Goal: Contribute content: Contribute content

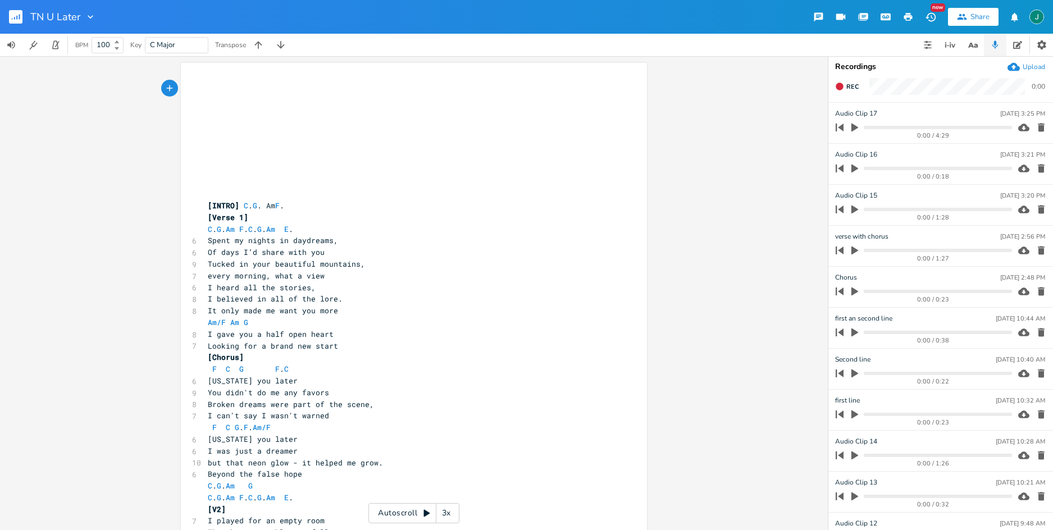
type textarea "[INTRO] C. G. Am F. [Verse 1] C. G. Am F. C. G. Am E. Spent my nights in daydre…"
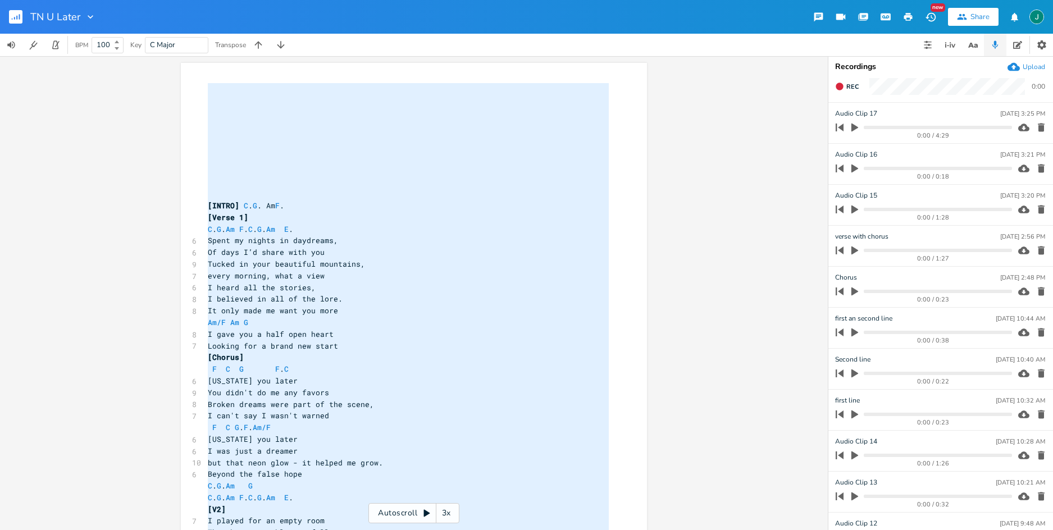
scroll to position [340, 0]
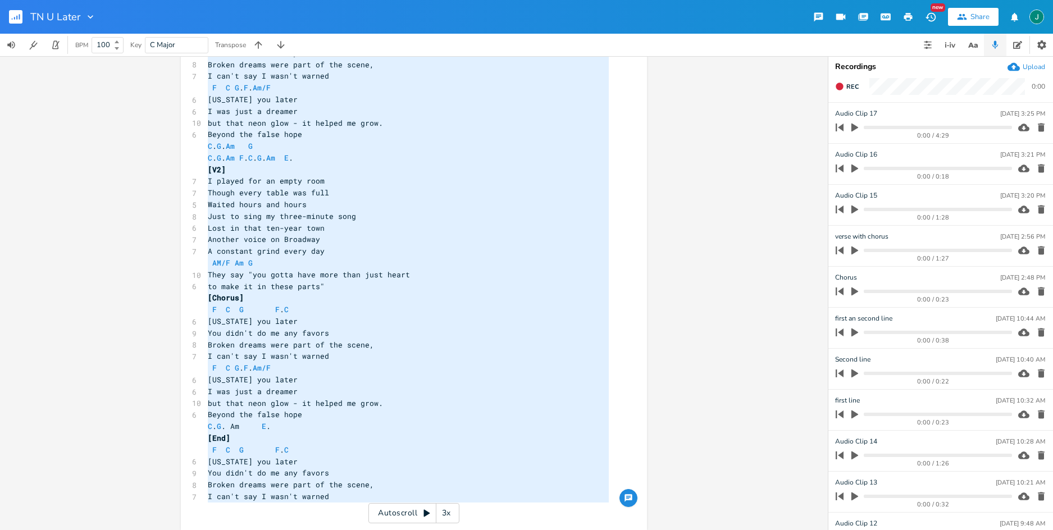
click at [14, 19] on icon "button" at bounding box center [14, 18] width 1 height 3
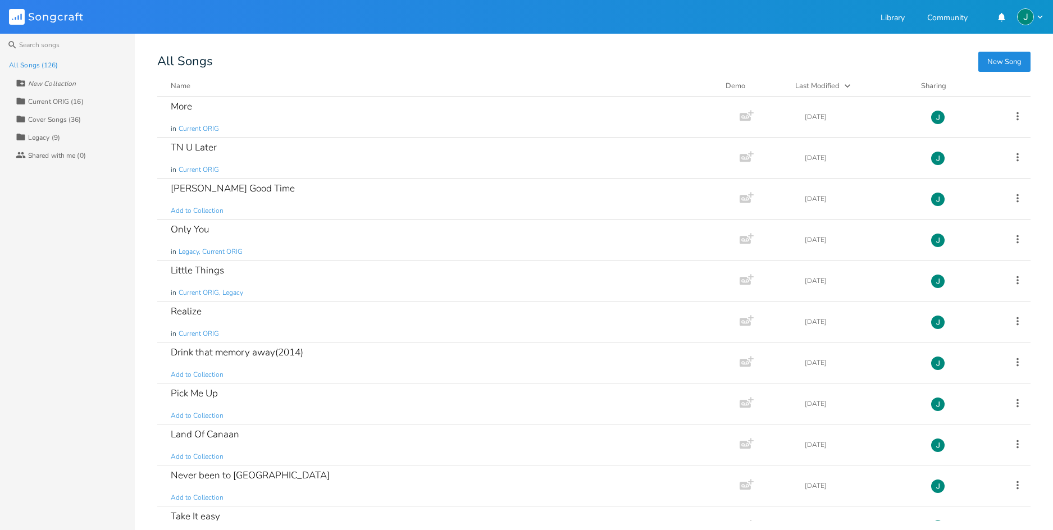
click at [49, 120] on div "Cover Songs (36)" at bounding box center [54, 119] width 53 height 7
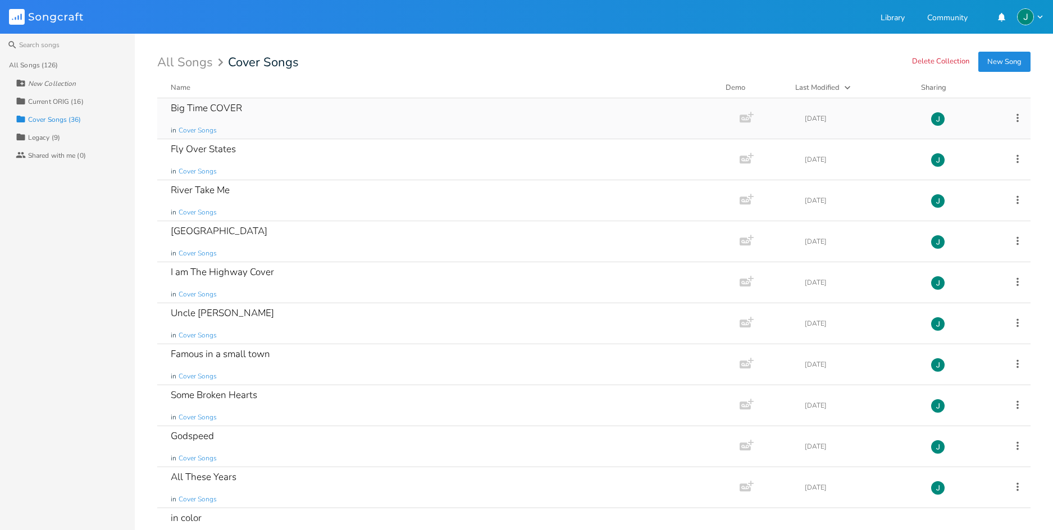
click at [1012, 115] on icon at bounding box center [1018, 118] width 12 height 12
click at [51, 81] on div "New Collection" at bounding box center [52, 83] width 48 height 7
type input "COVERS 2025"
click at [35, 251] on div "All Songs (126) COVERS 2025 Collection Current ORIG (16) Collection Cover Songs…" at bounding box center [67, 293] width 135 height 474
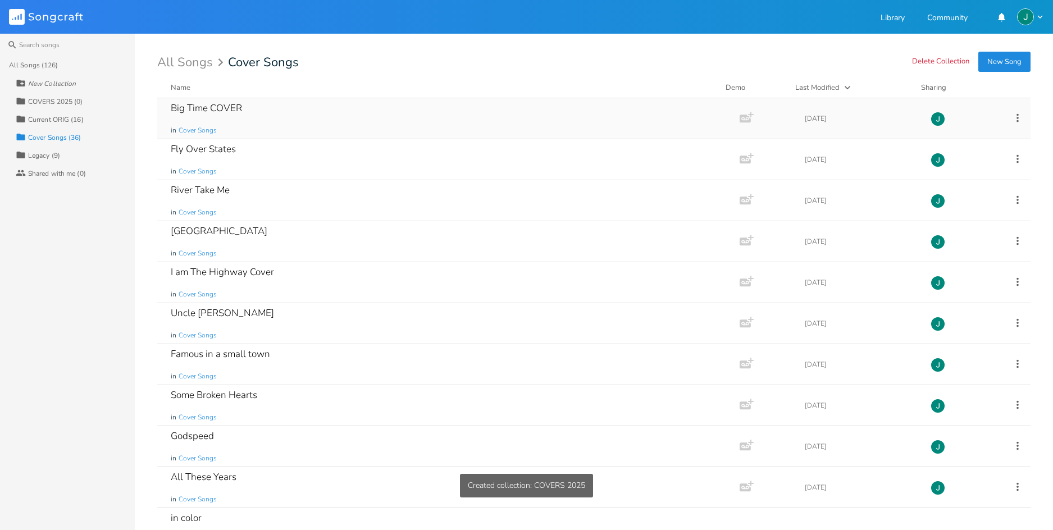
click at [1012, 116] on icon at bounding box center [1018, 118] width 12 height 12
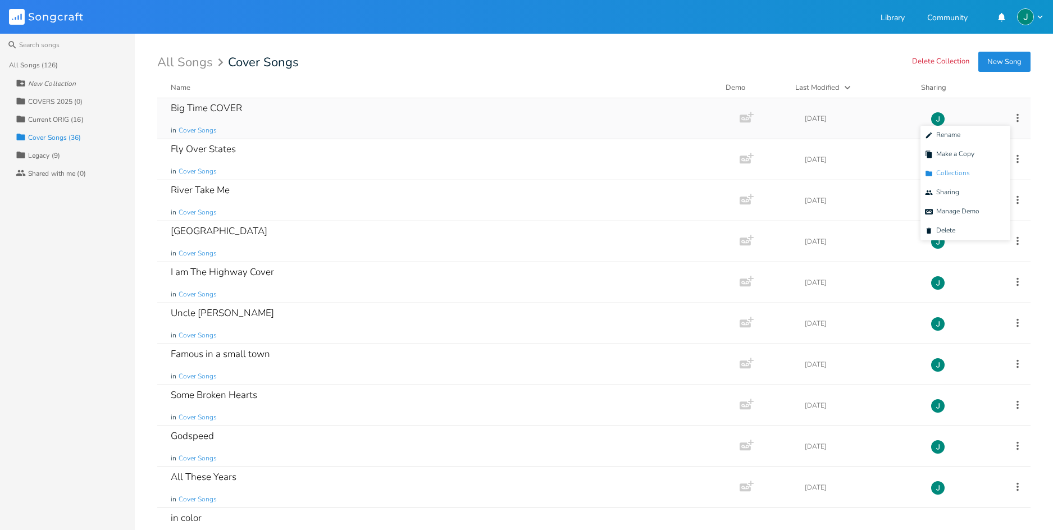
click at [956, 174] on span "Collection Collections" at bounding box center [947, 174] width 45 height 8
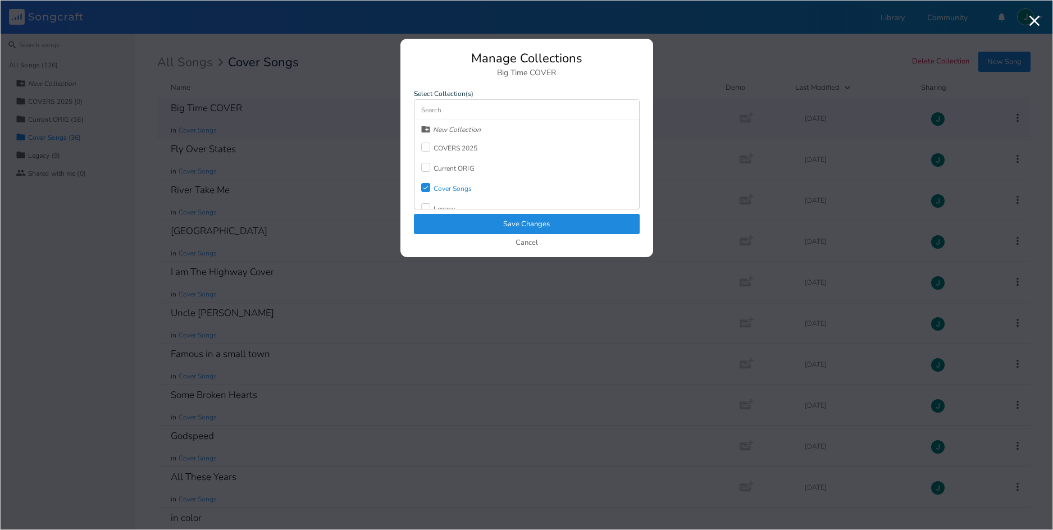
click at [425, 147] on div at bounding box center [425, 147] width 9 height 9
click at [426, 188] on icon at bounding box center [425, 188] width 5 height 4
click at [512, 225] on button "Save Changes" at bounding box center [527, 224] width 226 height 20
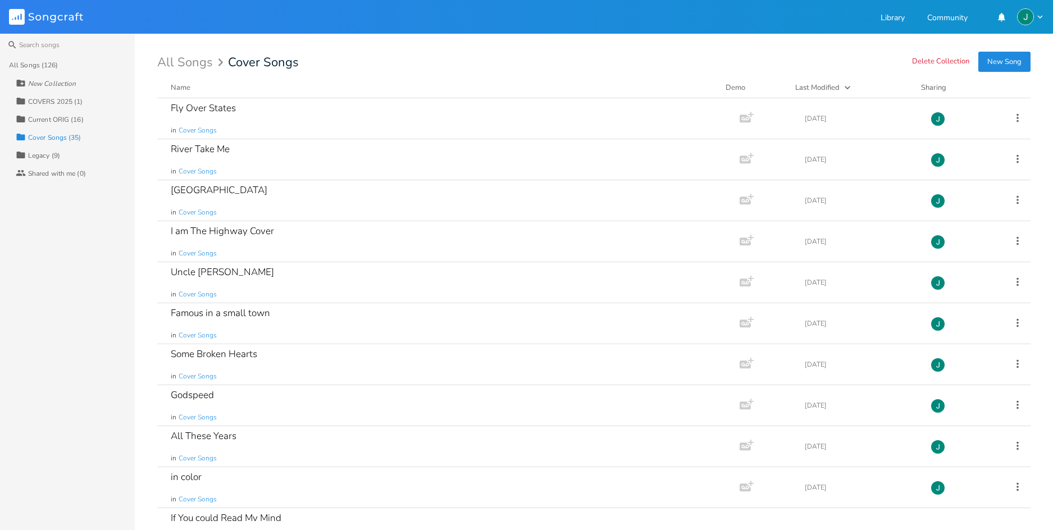
click at [29, 62] on div "All Songs (126)" at bounding box center [33, 65] width 49 height 7
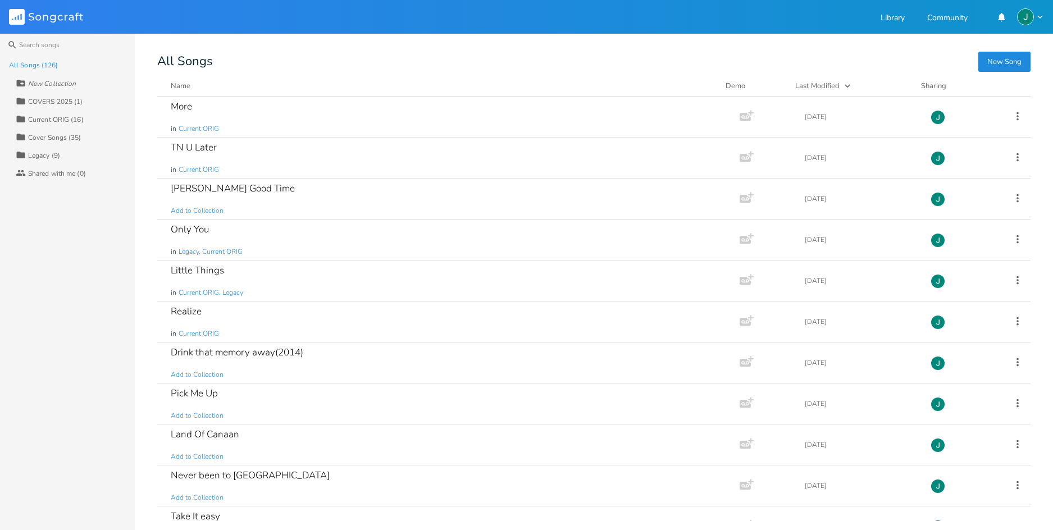
click at [186, 86] on div "Name" at bounding box center [181, 86] width 20 height 10
click at [1012, 279] on icon at bounding box center [1018, 280] width 12 height 12
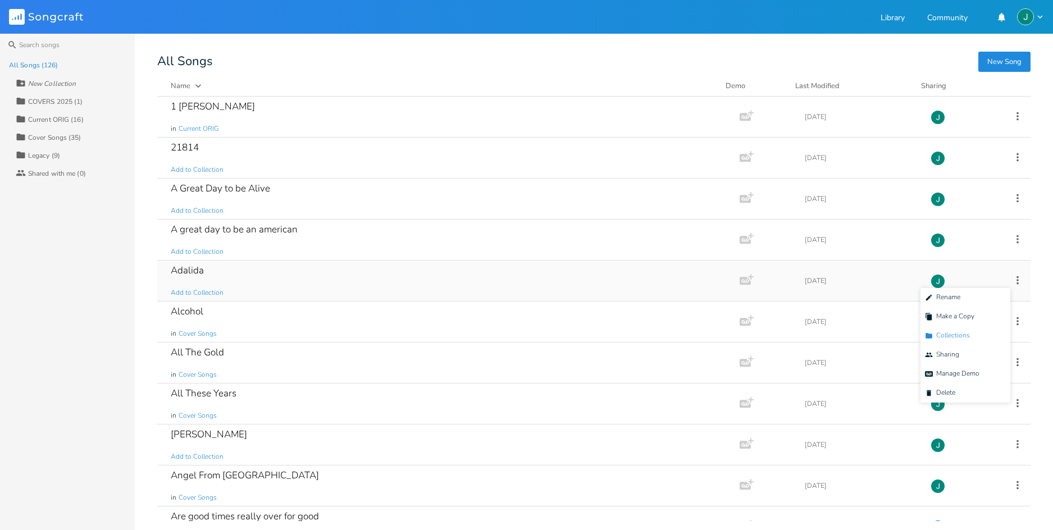
click at [963, 334] on span "Collection Collections" at bounding box center [947, 336] width 45 height 8
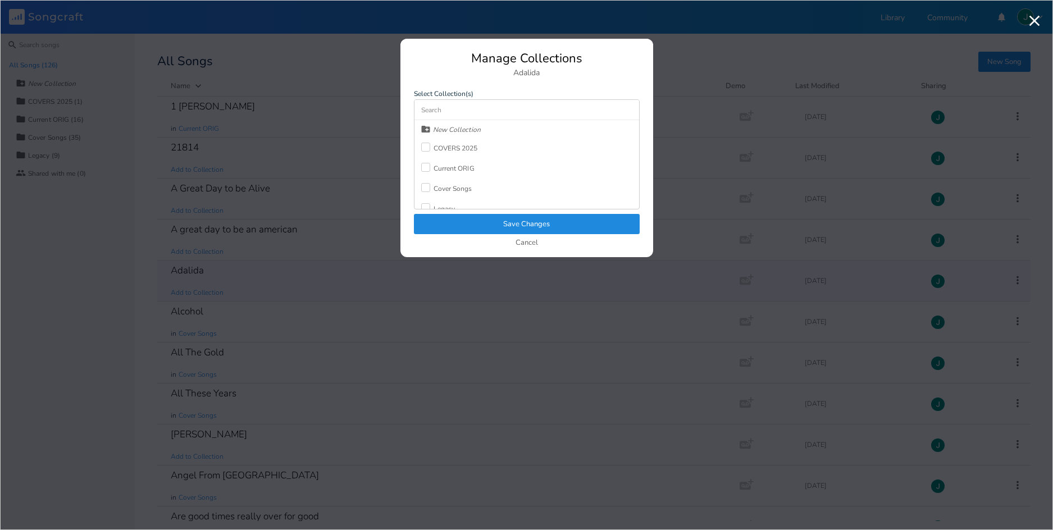
click at [426, 146] on div at bounding box center [425, 147] width 9 height 9
click at [519, 226] on button "Save Changes" at bounding box center [527, 224] width 226 height 20
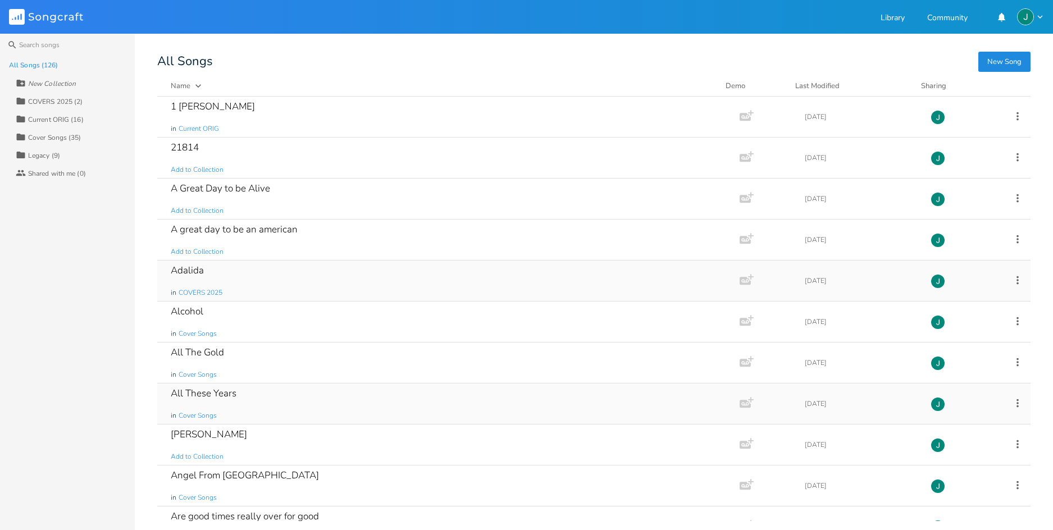
click at [1012, 402] on icon at bounding box center [1018, 403] width 12 height 12
click at [951, 453] on li "Collection Collections" at bounding box center [966, 458] width 90 height 19
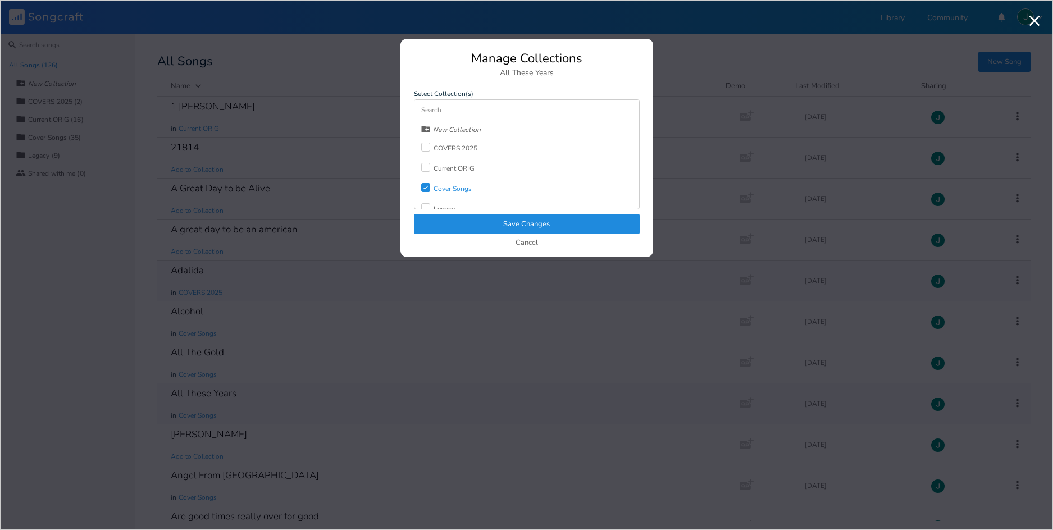
drag, startPoint x: 424, startPoint y: 147, endPoint x: 424, endPoint y: 159, distance: 12.4
click at [424, 147] on div at bounding box center [425, 147] width 9 height 9
click at [530, 224] on button "Save Changes" at bounding box center [527, 224] width 226 height 20
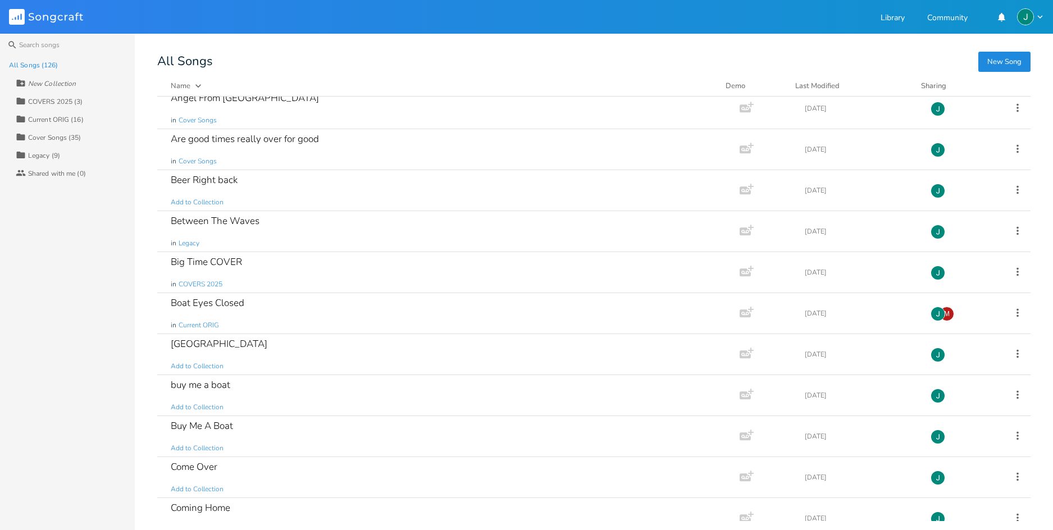
scroll to position [380, 0]
click at [1017, 268] on icon at bounding box center [1018, 269] width 2 height 8
click at [955, 323] on span "Collection Collections" at bounding box center [947, 325] width 45 height 8
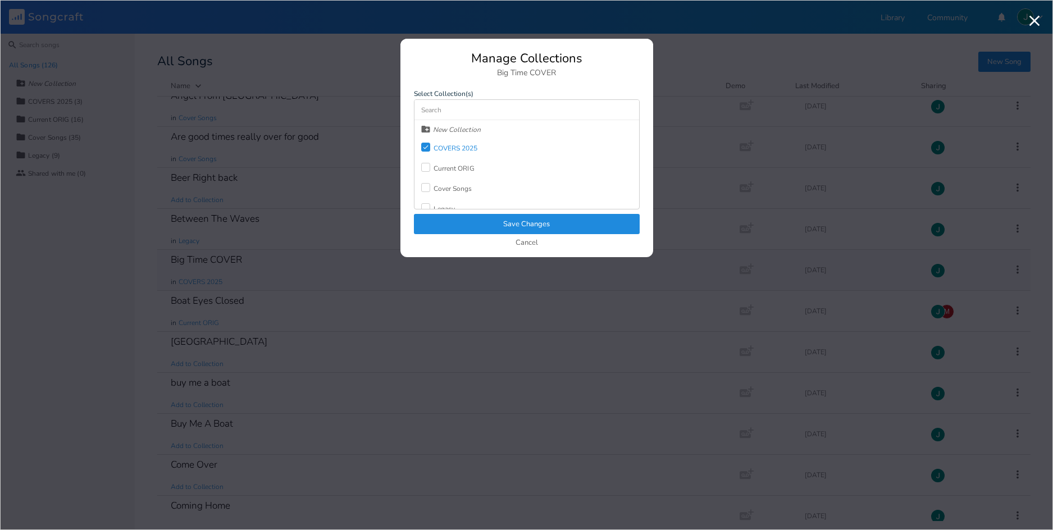
click at [483, 230] on button "Save Changes" at bounding box center [527, 224] width 226 height 20
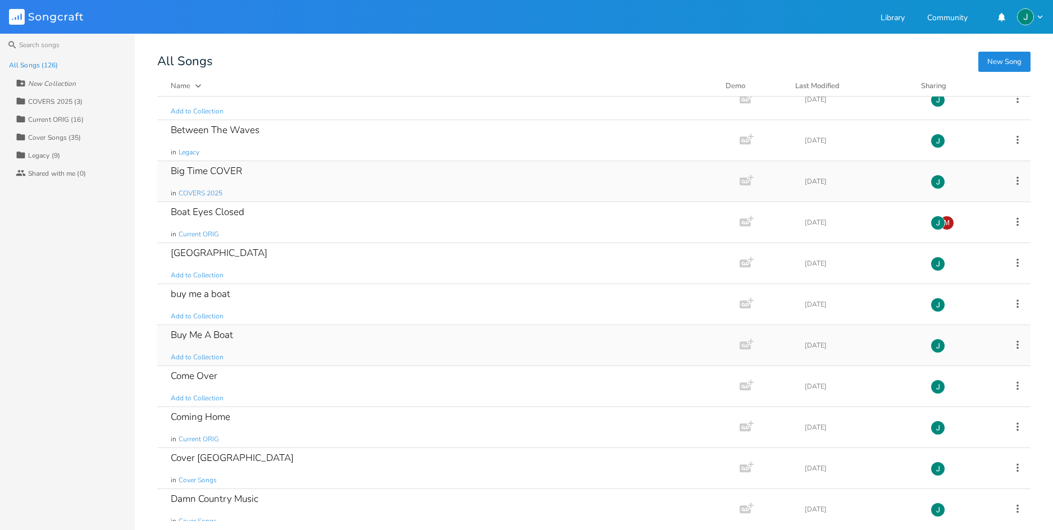
scroll to position [477, 0]
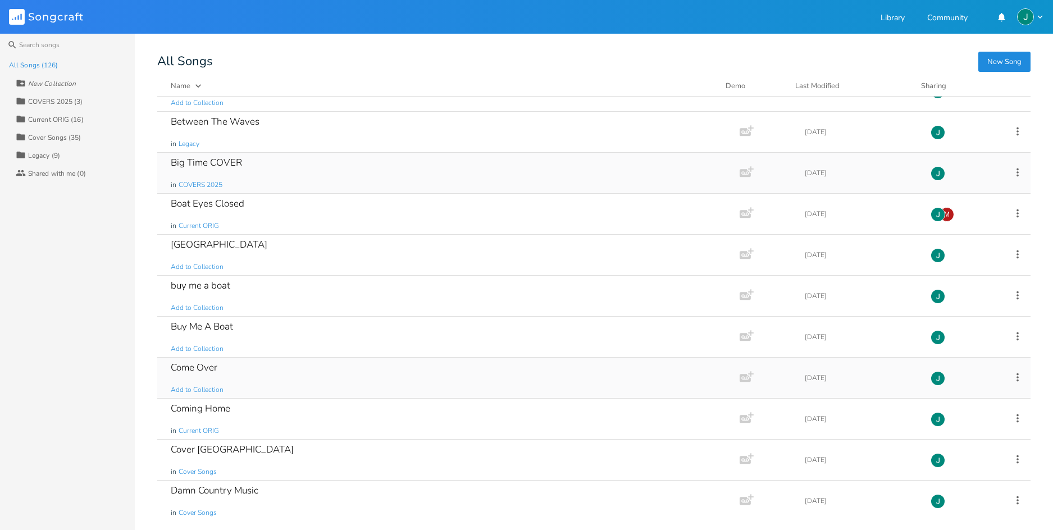
click at [1013, 377] on icon at bounding box center [1018, 377] width 12 height 12
click at [960, 432] on span "Collection Collections" at bounding box center [947, 433] width 45 height 8
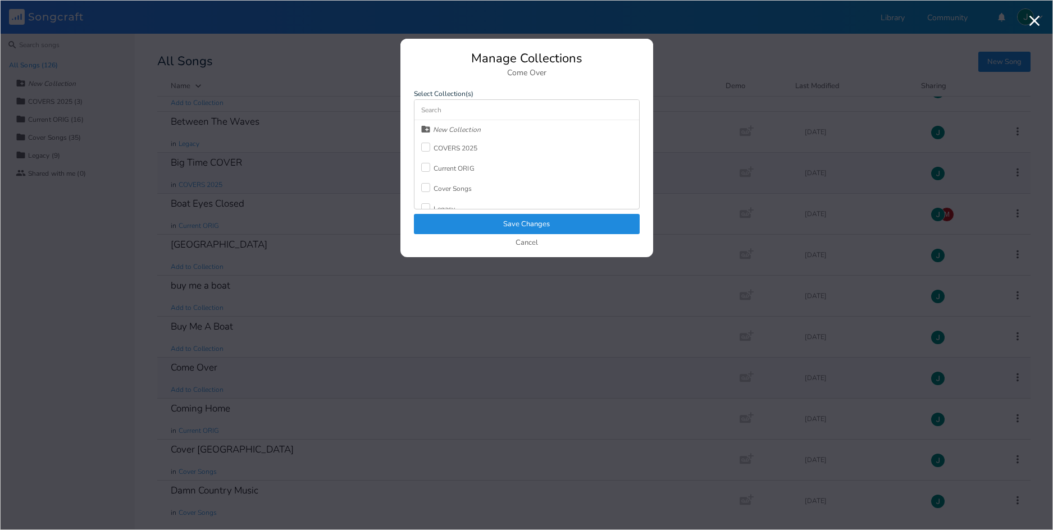
click at [444, 147] on div "COVERS 2025" at bounding box center [456, 148] width 44 height 7
click at [517, 226] on button "Save Changes" at bounding box center [527, 224] width 226 height 20
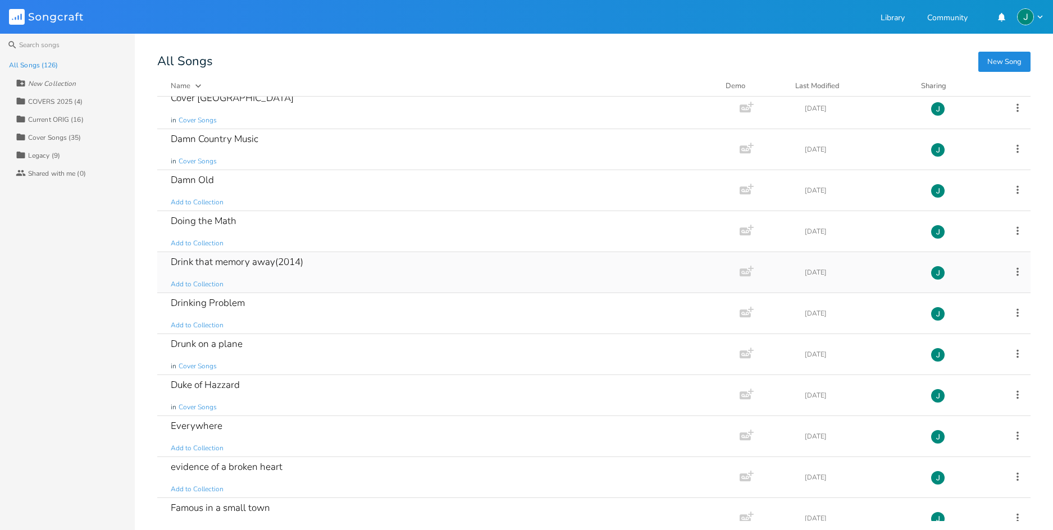
scroll to position [830, 0]
click at [1017, 311] on icon at bounding box center [1018, 311] width 2 height 8
click at [955, 367] on span "Collection Collections" at bounding box center [947, 367] width 45 height 8
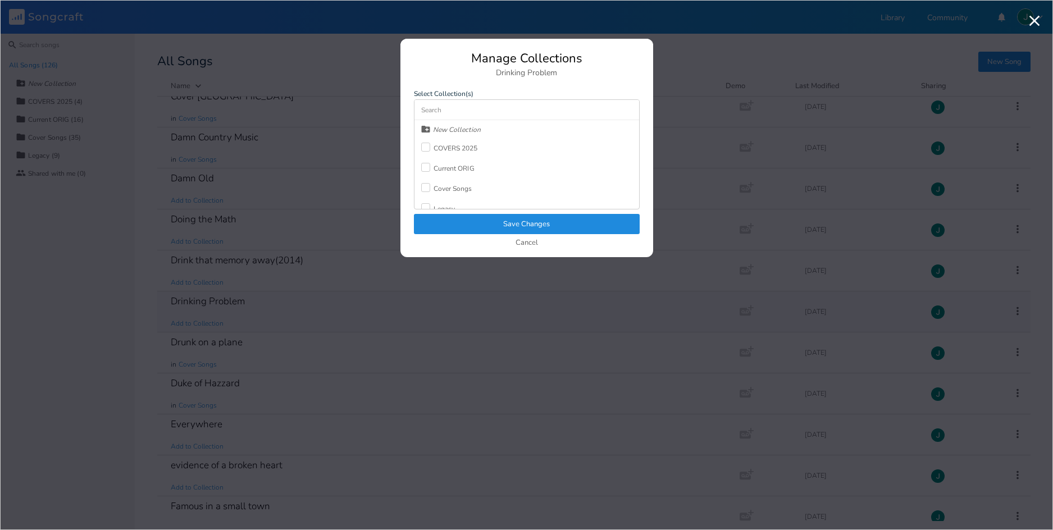
click at [448, 151] on div "COVERS 2025" at bounding box center [456, 148] width 44 height 7
drag, startPoint x: 503, startPoint y: 227, endPoint x: 407, endPoint y: 181, distance: 106.5
click at [503, 227] on button "Save Changes" at bounding box center [527, 224] width 226 height 20
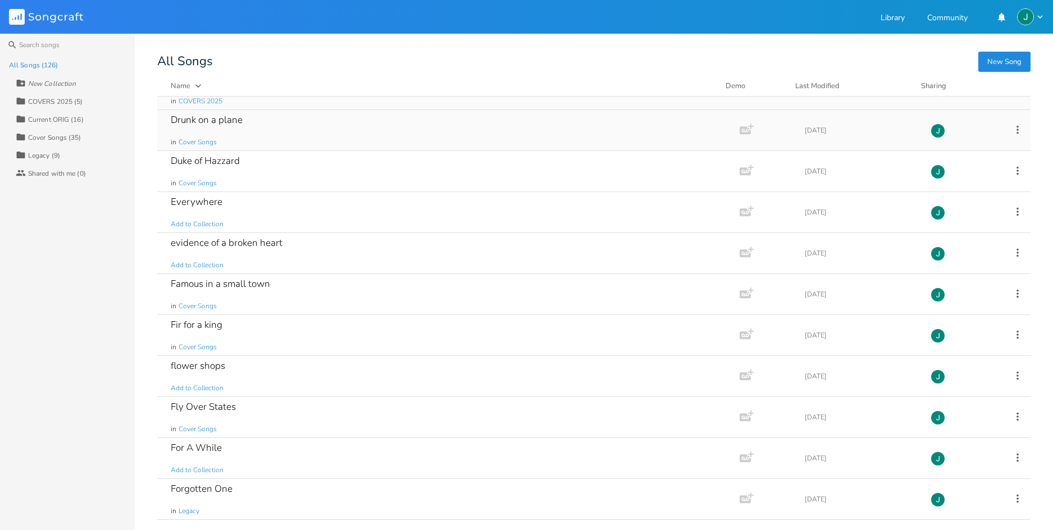
scroll to position [1063, 0]
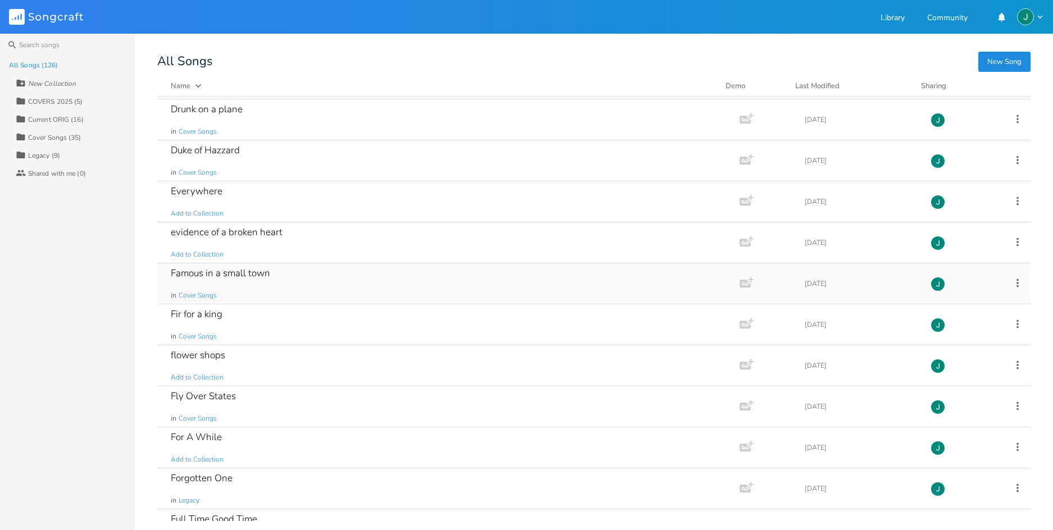
click at [1017, 282] on icon at bounding box center [1018, 283] width 2 height 8
click at [938, 339] on span "Collection Collections" at bounding box center [947, 339] width 45 height 8
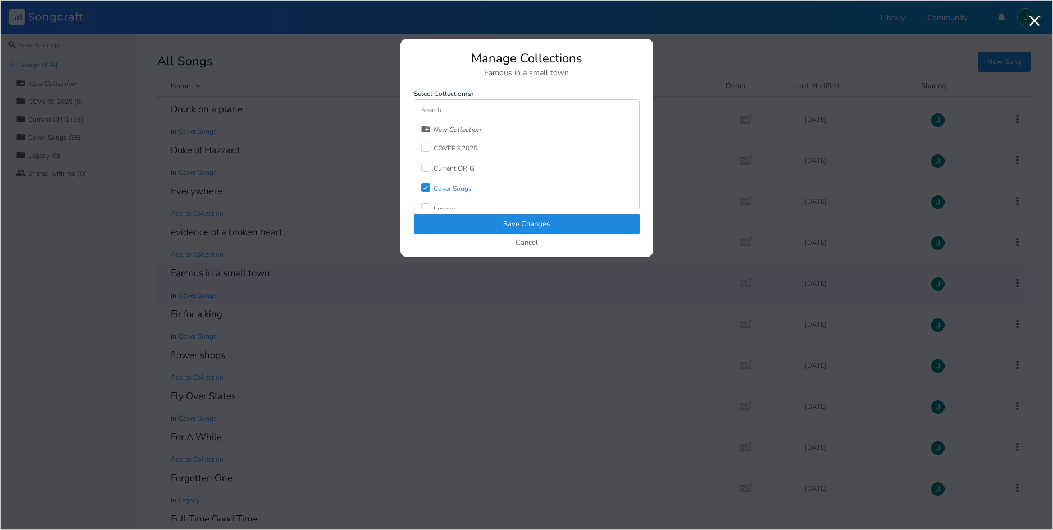
click at [455, 145] on div "COVERS 2025" at bounding box center [456, 148] width 44 height 7
click at [486, 222] on button "Save Changes" at bounding box center [527, 224] width 226 height 20
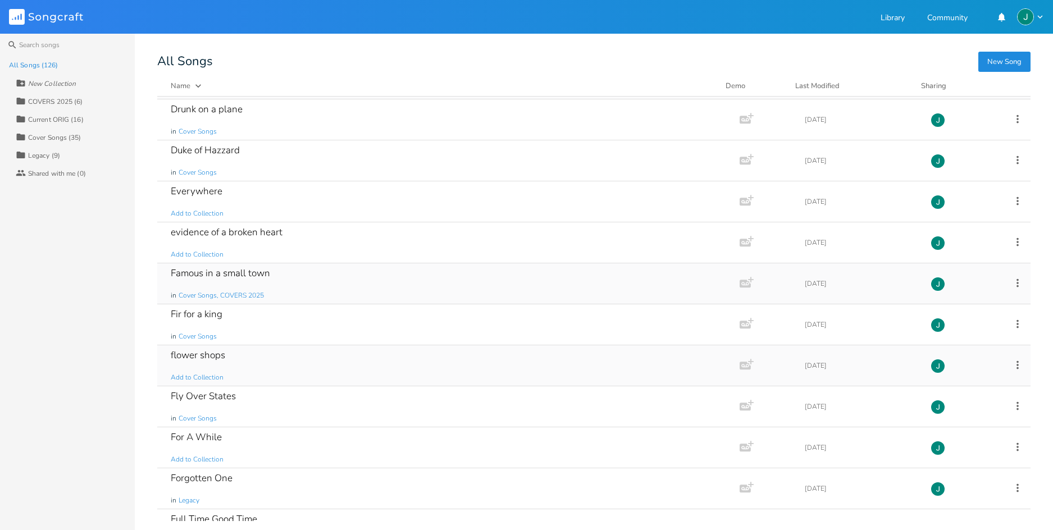
click at [1013, 366] on icon at bounding box center [1018, 365] width 12 height 12
click at [942, 422] on span "Collection Collections" at bounding box center [947, 421] width 45 height 8
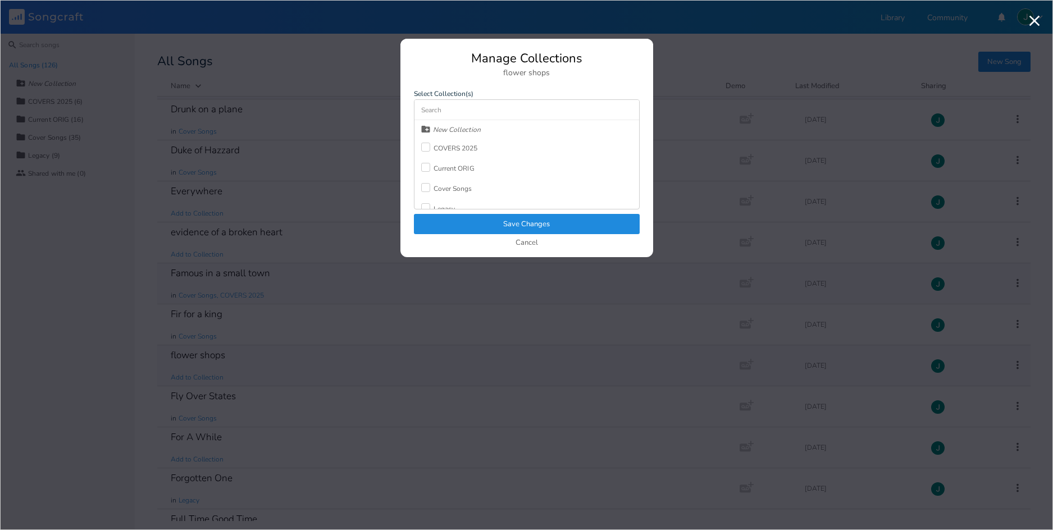
click at [445, 148] on div "COVERS 2025" at bounding box center [456, 148] width 44 height 7
click at [517, 226] on button "Save Changes" at bounding box center [527, 224] width 226 height 20
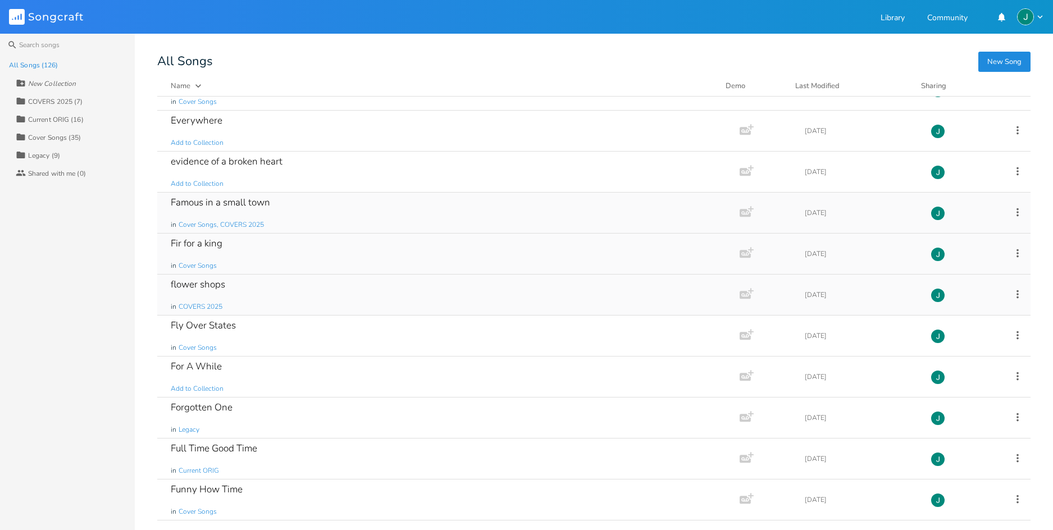
scroll to position [1140, 0]
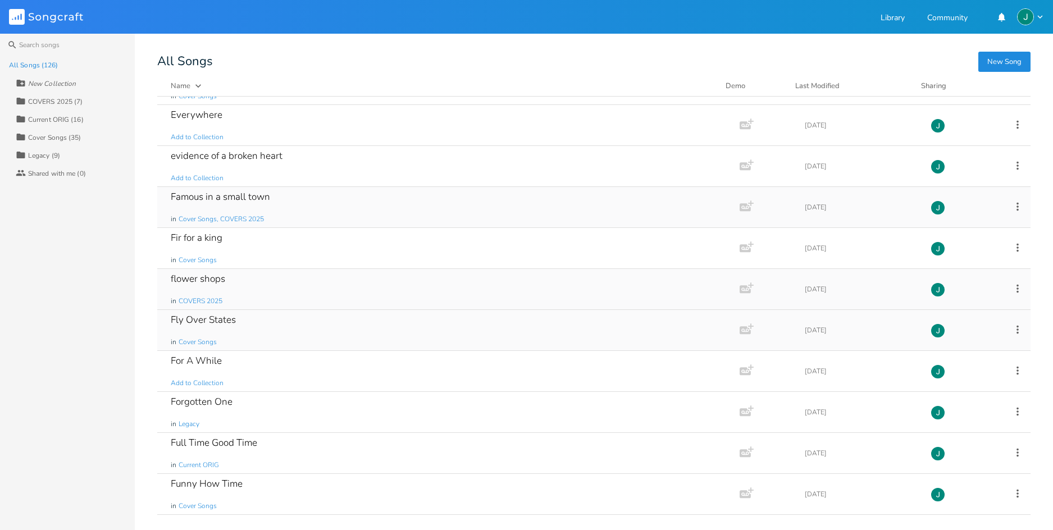
click at [1017, 329] on icon at bounding box center [1018, 329] width 2 height 8
click at [958, 384] on span "Collection Collections" at bounding box center [947, 385] width 45 height 8
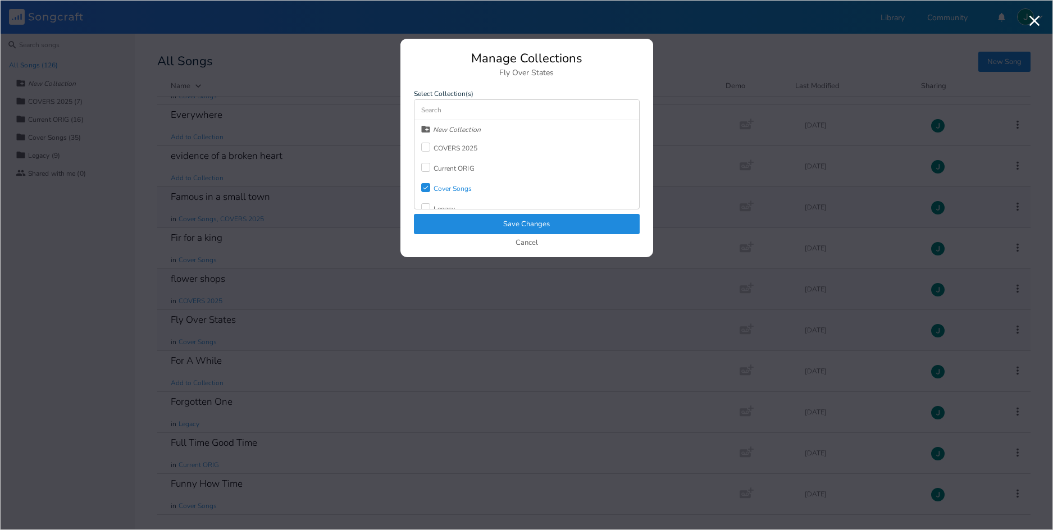
click at [451, 149] on div "COVERS 2025" at bounding box center [456, 148] width 44 height 7
click at [492, 227] on button "Save Changes" at bounding box center [527, 224] width 226 height 20
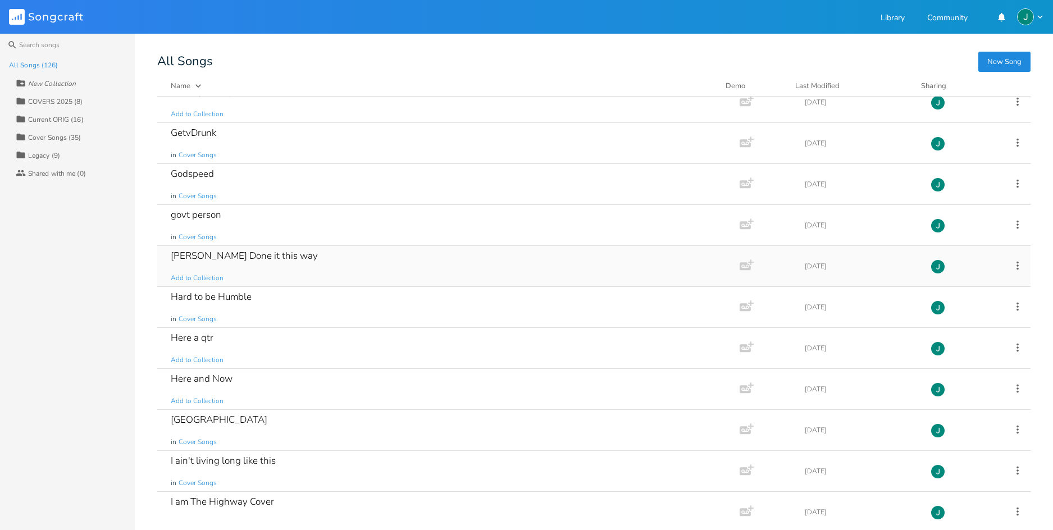
scroll to position [1573, 0]
click at [1012, 347] on icon at bounding box center [1018, 347] width 12 height 12
click at [959, 400] on span "Collection Collections" at bounding box center [947, 403] width 45 height 8
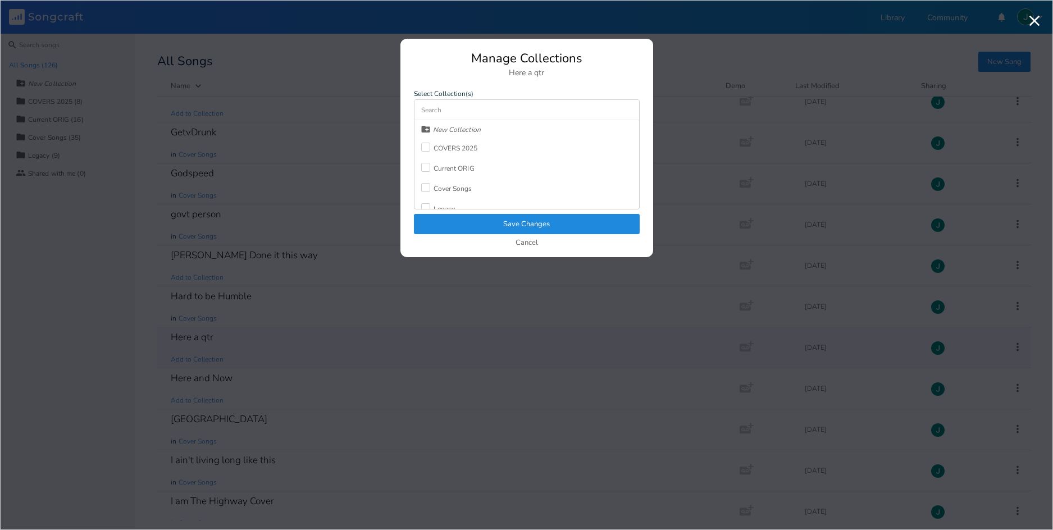
click at [462, 147] on div "COVERS 2025" at bounding box center [456, 148] width 44 height 7
click at [530, 224] on button "Save Changes" at bounding box center [527, 224] width 226 height 20
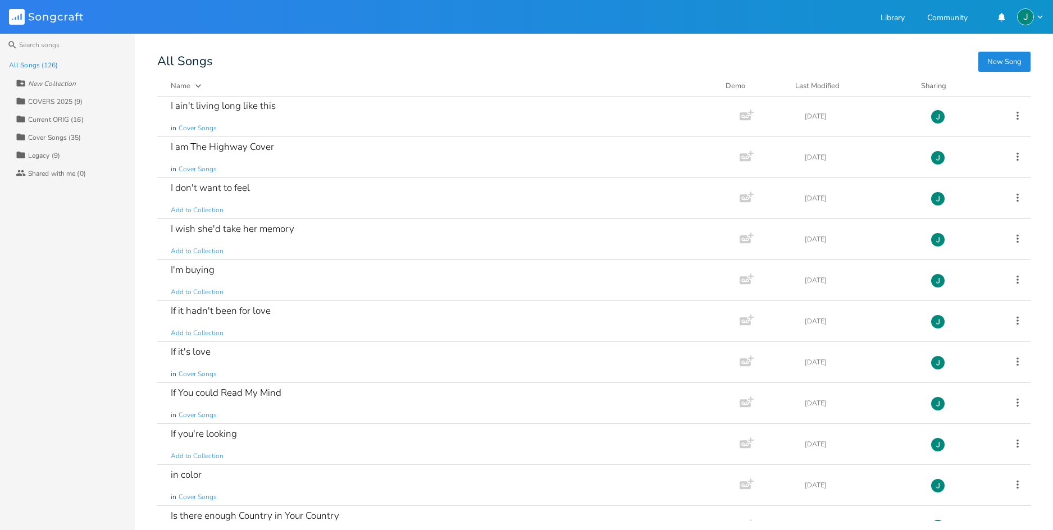
scroll to position [1952, 0]
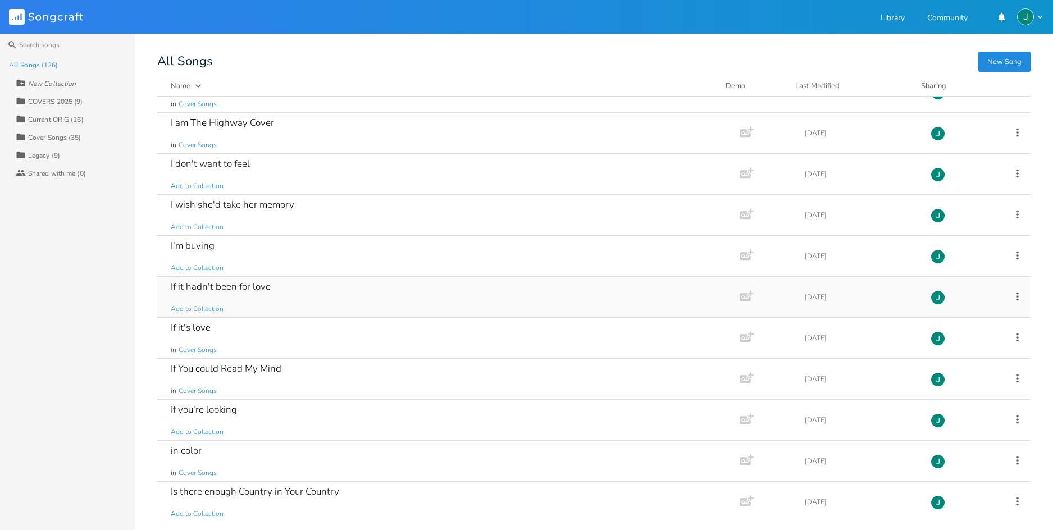
click at [1012, 294] on icon at bounding box center [1018, 296] width 12 height 12
click at [956, 352] on span "Collection Collections" at bounding box center [947, 352] width 45 height 8
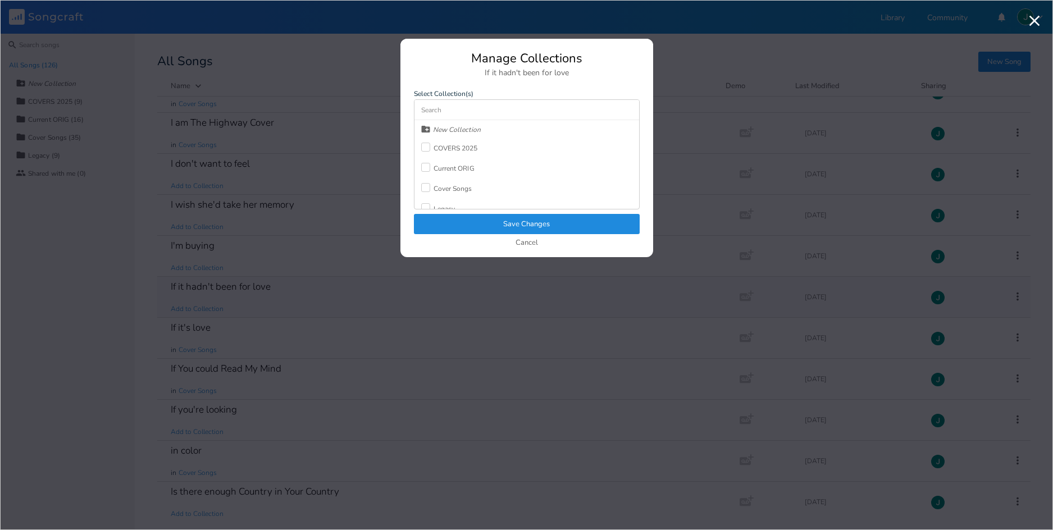
drag, startPoint x: 458, startPoint y: 145, endPoint x: 481, endPoint y: 194, distance: 53.5
click at [458, 146] on div "COVERS 2025" at bounding box center [456, 148] width 44 height 7
drag, startPoint x: 527, startPoint y: 220, endPoint x: 541, endPoint y: 245, distance: 29.2
click at [527, 220] on button "Save Changes" at bounding box center [527, 224] width 226 height 20
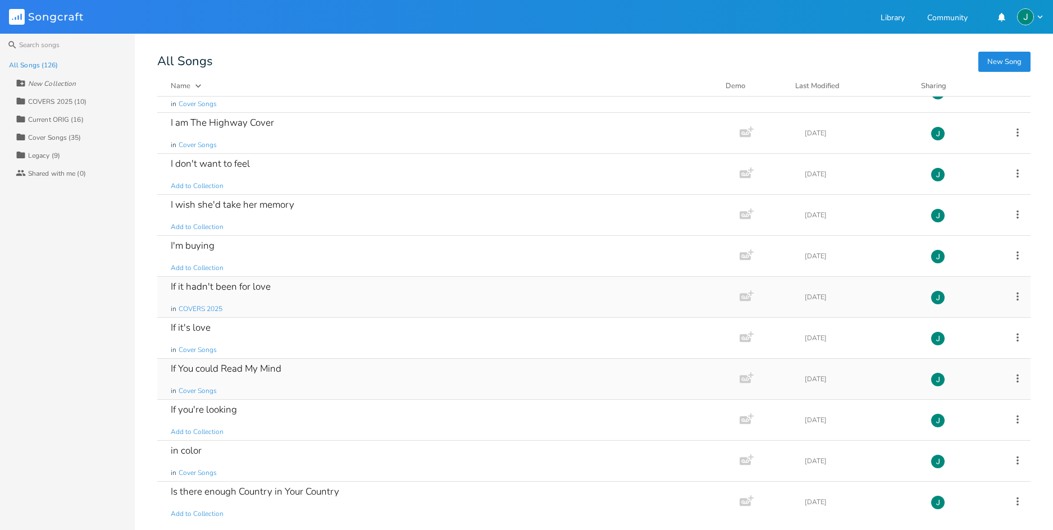
click at [1012, 377] on icon at bounding box center [1018, 378] width 12 height 12
click at [948, 433] on span "Collection Collections" at bounding box center [947, 434] width 45 height 8
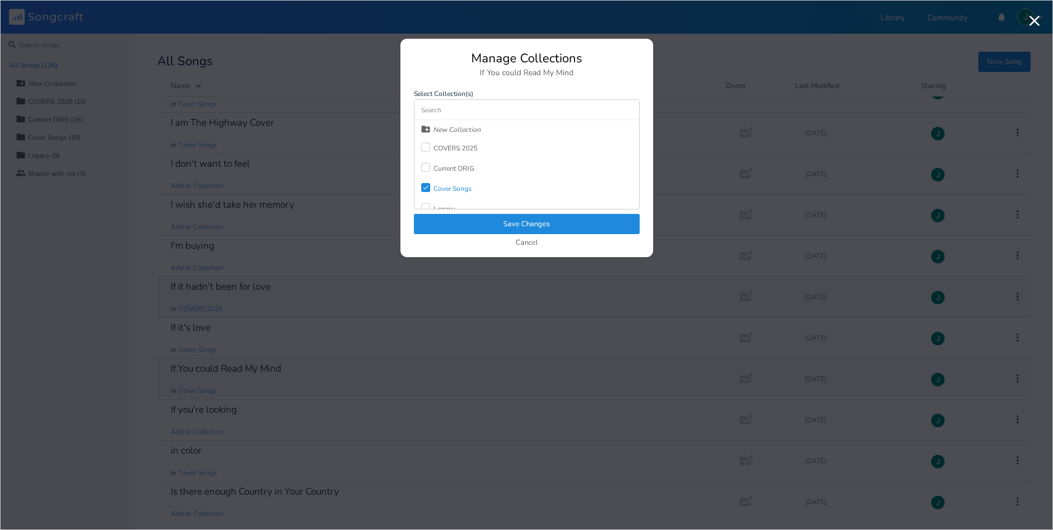
drag, startPoint x: 457, startPoint y: 147, endPoint x: 479, endPoint y: 148, distance: 22.5
click at [457, 147] on div "COVERS 2025" at bounding box center [456, 148] width 44 height 7
click at [494, 227] on button "Save Changes" at bounding box center [527, 224] width 226 height 20
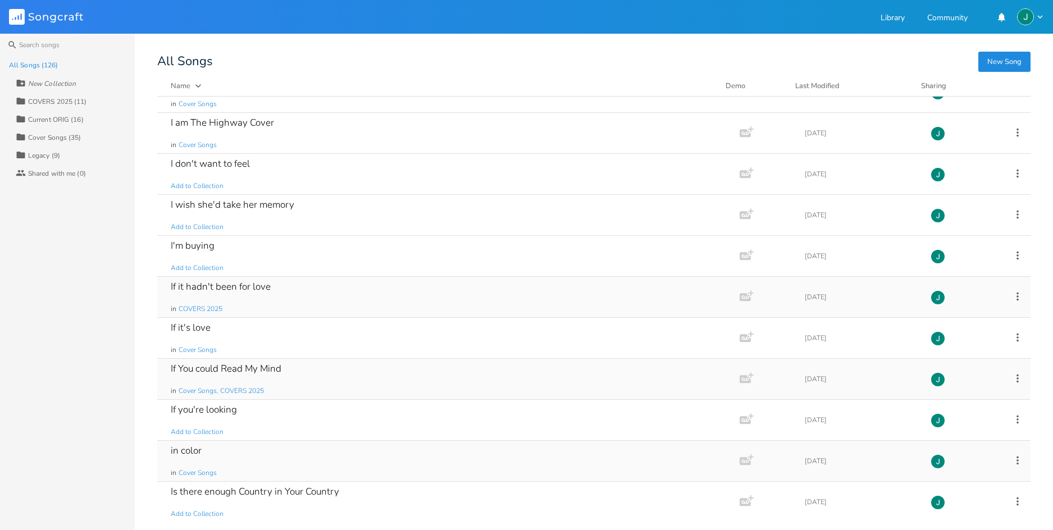
click at [1012, 459] on icon at bounding box center [1018, 460] width 12 height 12
click at [954, 393] on span "Collection Collections" at bounding box center [947, 392] width 45 height 8
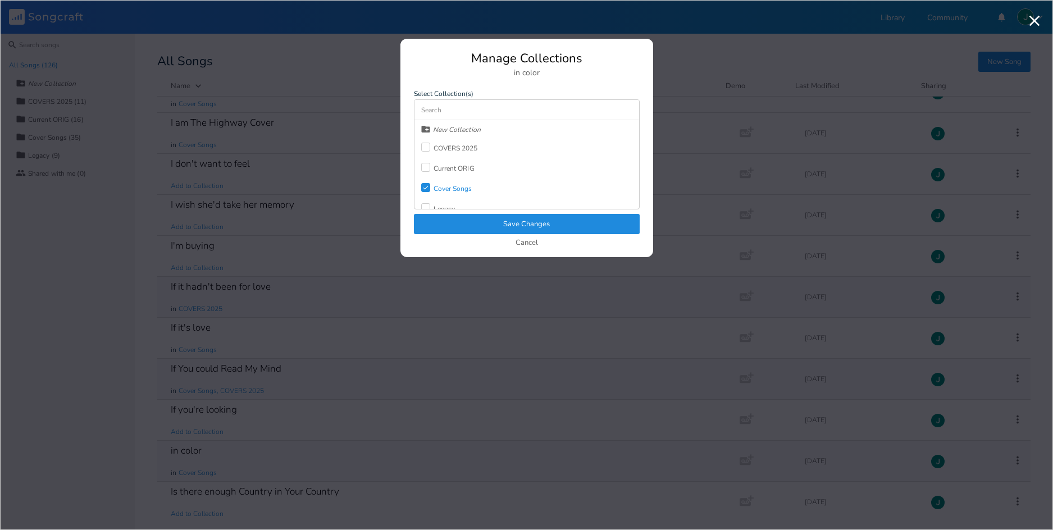
click at [450, 149] on div "COVERS 2025" at bounding box center [456, 148] width 44 height 7
drag, startPoint x: 519, startPoint y: 223, endPoint x: 500, endPoint y: 260, distance: 41.4
click at [519, 223] on button "Save Changes" at bounding box center [527, 224] width 226 height 20
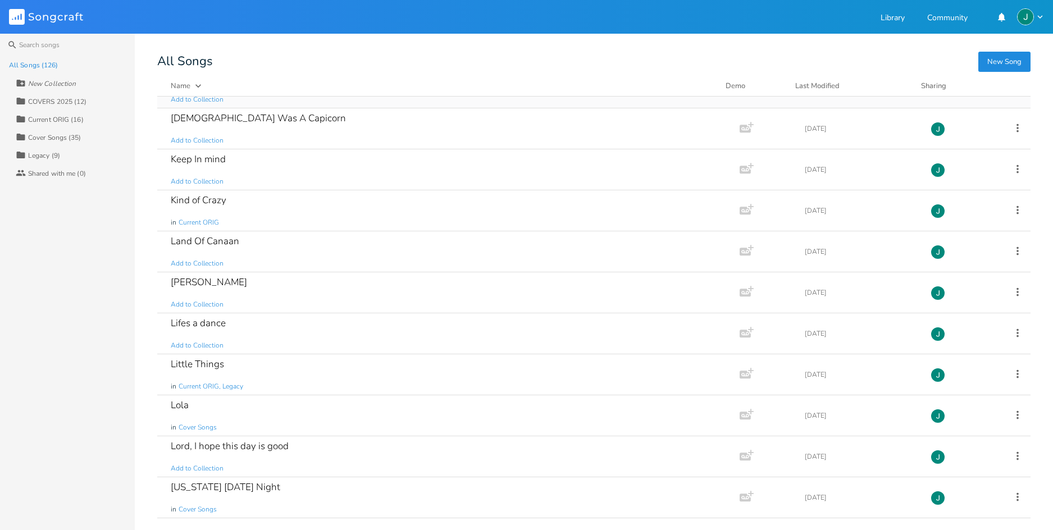
scroll to position [2374, 0]
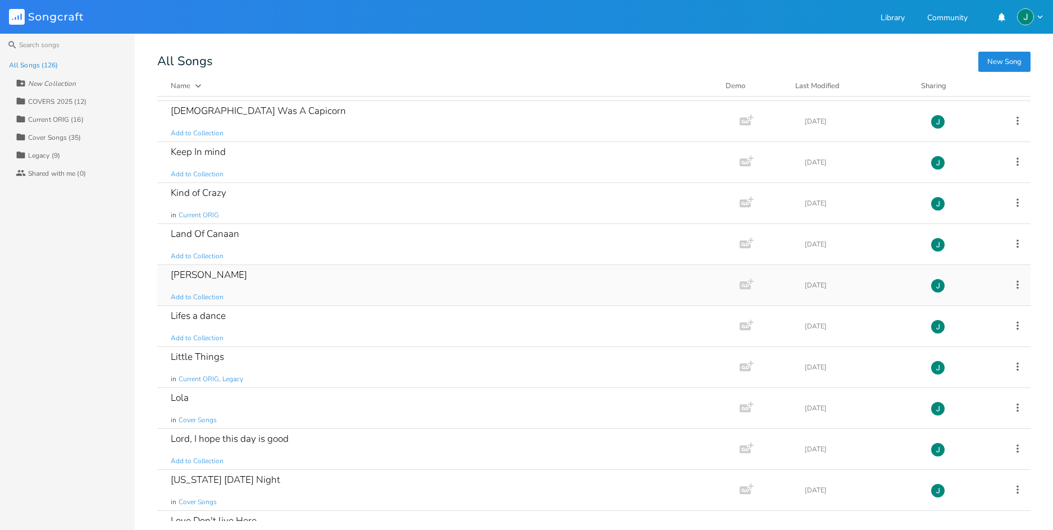
click at [1012, 283] on icon at bounding box center [1018, 285] width 12 height 12
click at [949, 339] on span "Collection Collections" at bounding box center [947, 340] width 45 height 8
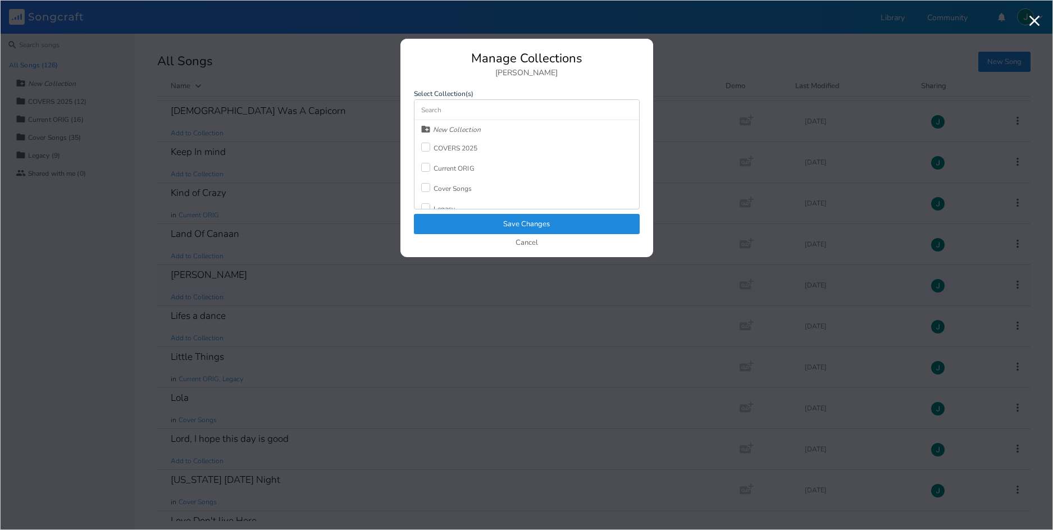
click at [450, 148] on div "COVERS 2025" at bounding box center [456, 148] width 44 height 7
click at [534, 229] on button "Save Changes" at bounding box center [527, 224] width 226 height 20
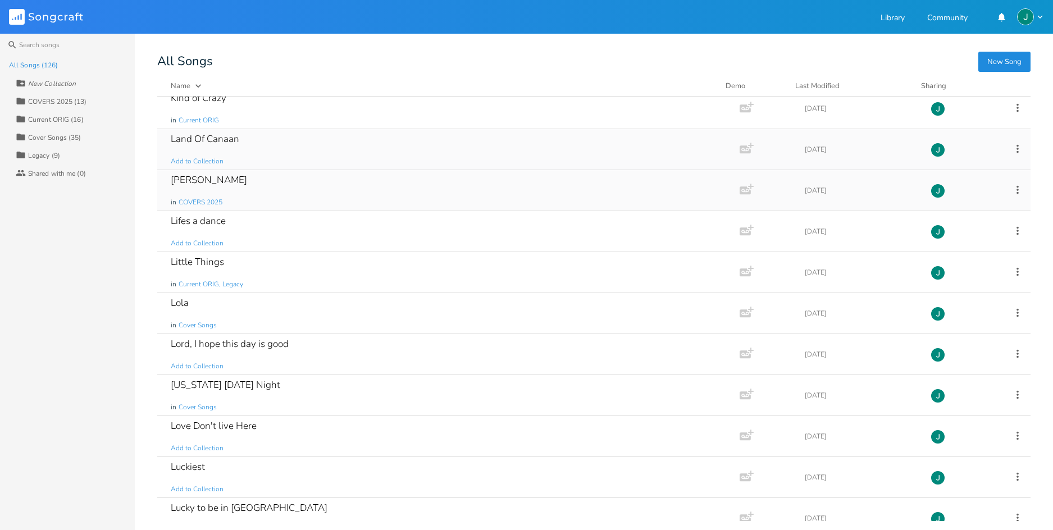
scroll to position [2479, 0]
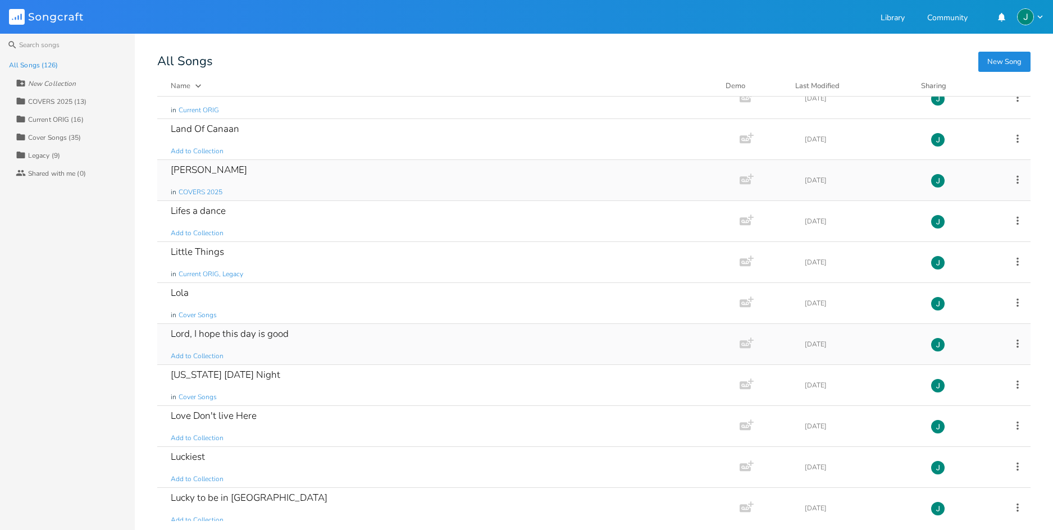
click at [1012, 343] on icon at bounding box center [1018, 344] width 12 height 12
click at [946, 397] on span "Collection Collections" at bounding box center [947, 399] width 45 height 8
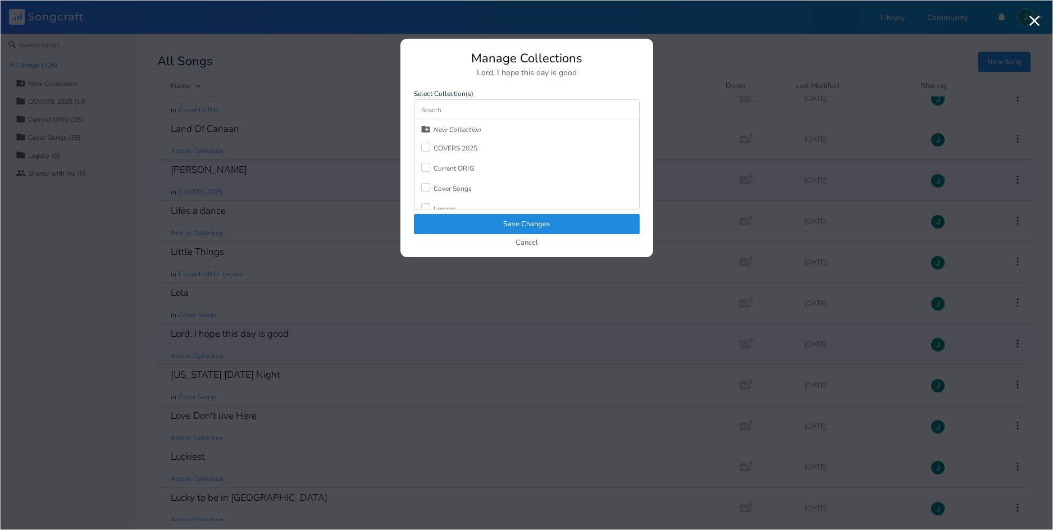
click at [461, 149] on div "COVERS 2025" at bounding box center [456, 148] width 44 height 7
drag, startPoint x: 519, startPoint y: 226, endPoint x: 526, endPoint y: 233, distance: 9.1
click at [519, 226] on button "Save Changes" at bounding box center [527, 224] width 226 height 20
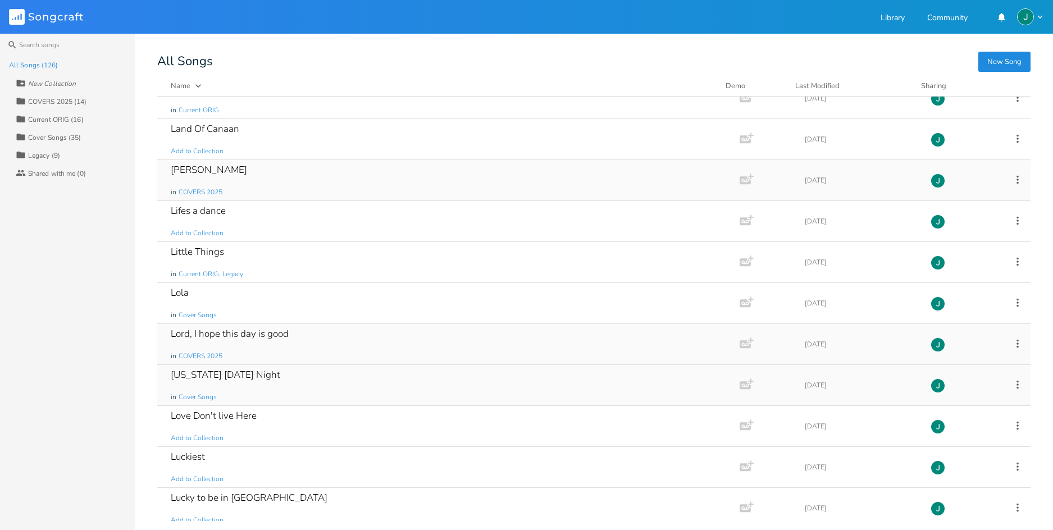
click at [1017, 385] on icon at bounding box center [1018, 384] width 2 height 8
click at [947, 439] on span "Collection Collections" at bounding box center [947, 440] width 45 height 8
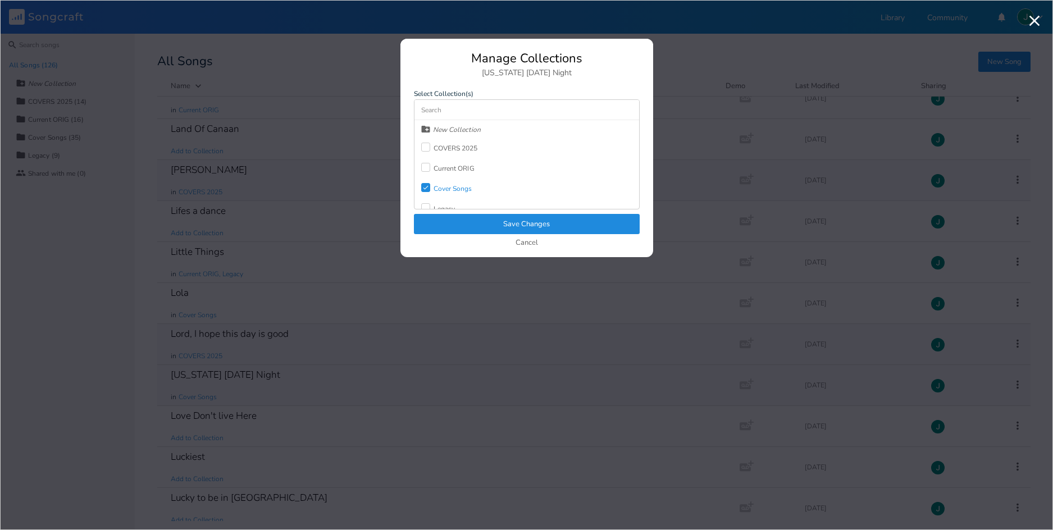
drag, startPoint x: 450, startPoint y: 143, endPoint x: 458, endPoint y: 169, distance: 26.8
click at [450, 143] on div "COVERS 2025" at bounding box center [449, 148] width 57 height 20
click at [531, 221] on button "Save Changes" at bounding box center [527, 224] width 226 height 20
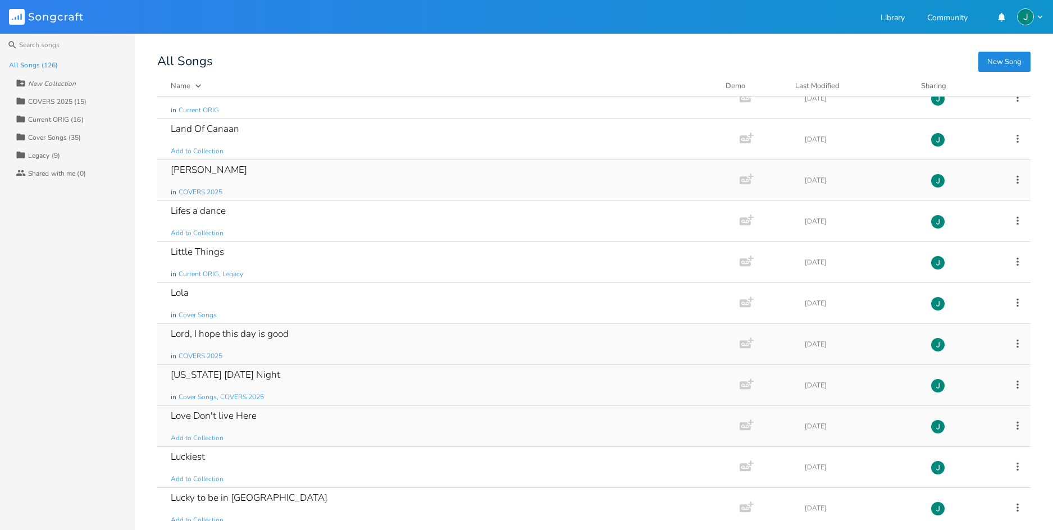
click at [1013, 426] on icon at bounding box center [1018, 426] width 12 height 12
click at [957, 354] on span "Collection Collections" at bounding box center [947, 357] width 45 height 8
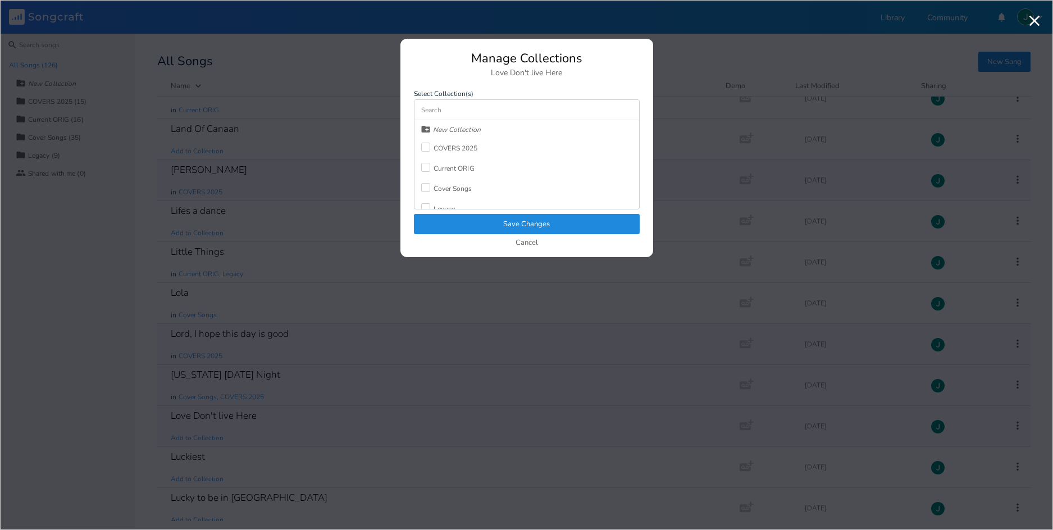
click at [445, 150] on div "COVERS 2025" at bounding box center [456, 148] width 44 height 7
click at [482, 229] on button "Save Changes" at bounding box center [527, 224] width 226 height 20
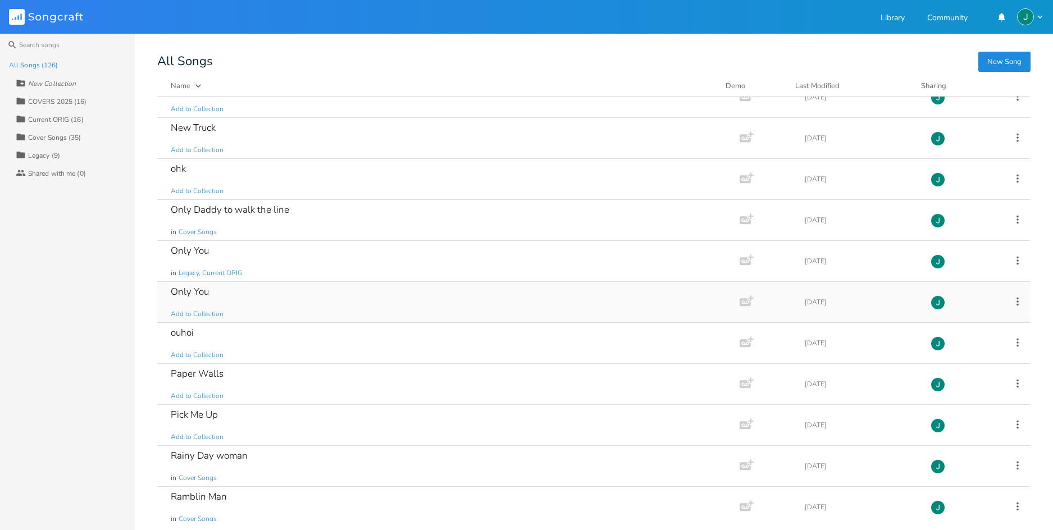
scroll to position [3218, 0]
click at [1012, 382] on icon at bounding box center [1018, 383] width 12 height 12
click at [944, 438] on span "Collection Collections" at bounding box center [947, 439] width 45 height 8
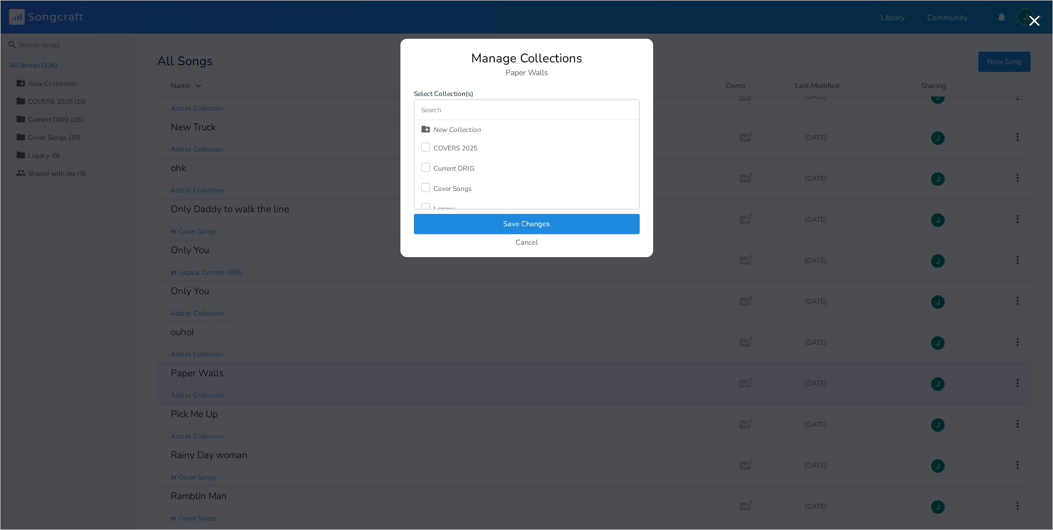
click at [456, 145] on div "COVERS 2025" at bounding box center [456, 148] width 44 height 7
click at [479, 223] on button "Save Changes" at bounding box center [527, 224] width 226 height 20
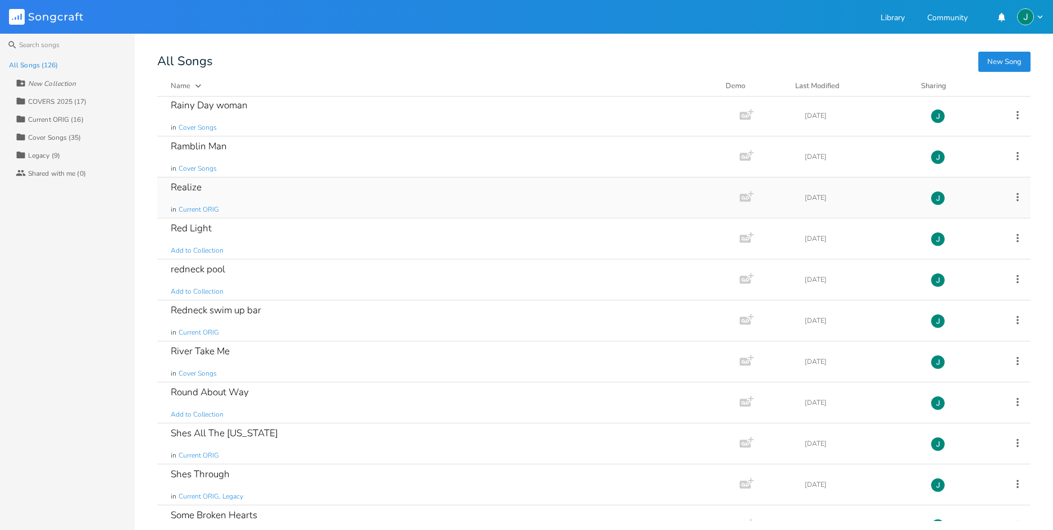
scroll to position [3579, 0]
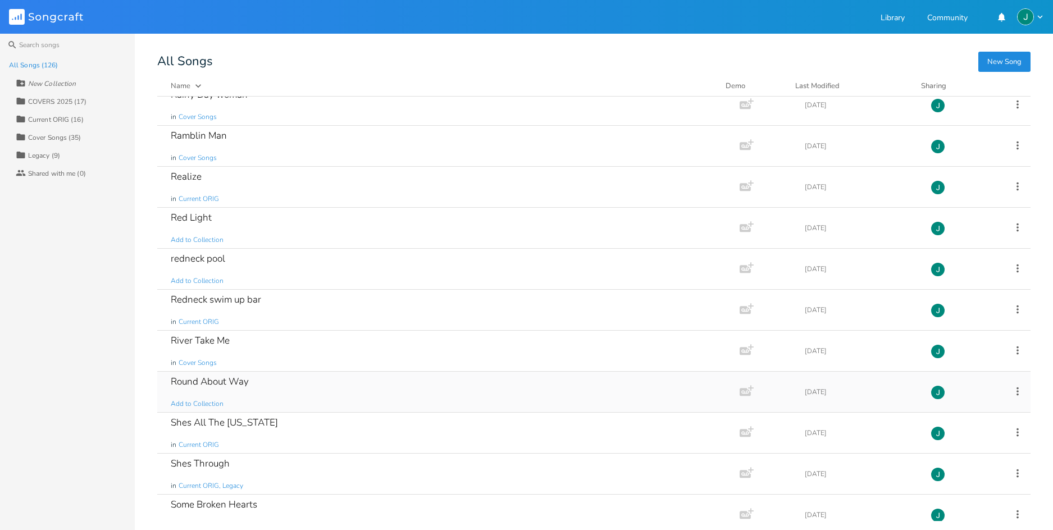
click at [1012, 390] on icon at bounding box center [1018, 391] width 12 height 12
click at [946, 445] on span "Collection Collections" at bounding box center [947, 447] width 45 height 8
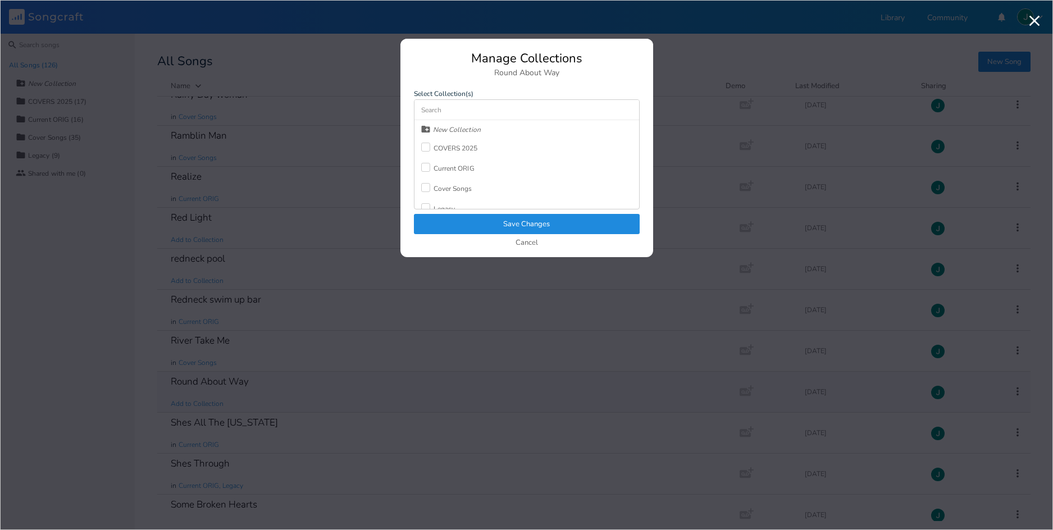
click at [452, 146] on div "COVERS 2025" at bounding box center [456, 148] width 44 height 7
drag, startPoint x: 512, startPoint y: 223, endPoint x: 398, endPoint y: 121, distance: 152.3
click at [509, 221] on button "Save Changes" at bounding box center [527, 224] width 226 height 20
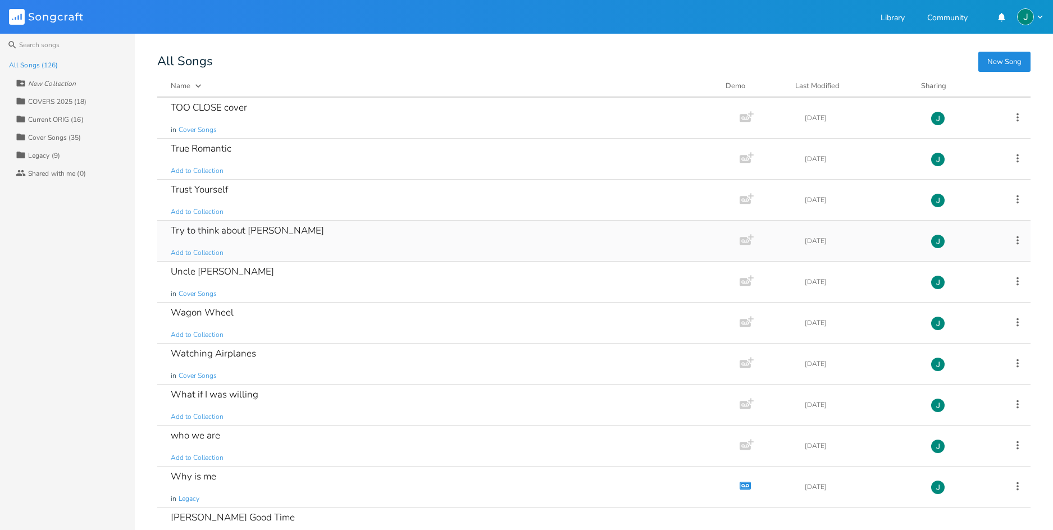
scroll to position [4522, 0]
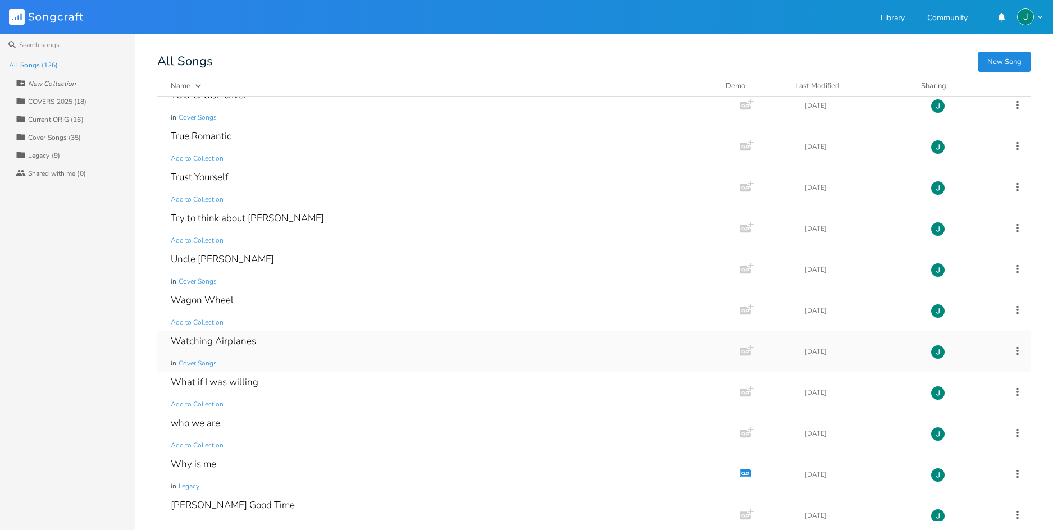
click at [1013, 350] on icon at bounding box center [1018, 351] width 12 height 12
click at [953, 407] on span "Collection Collections" at bounding box center [947, 407] width 45 height 8
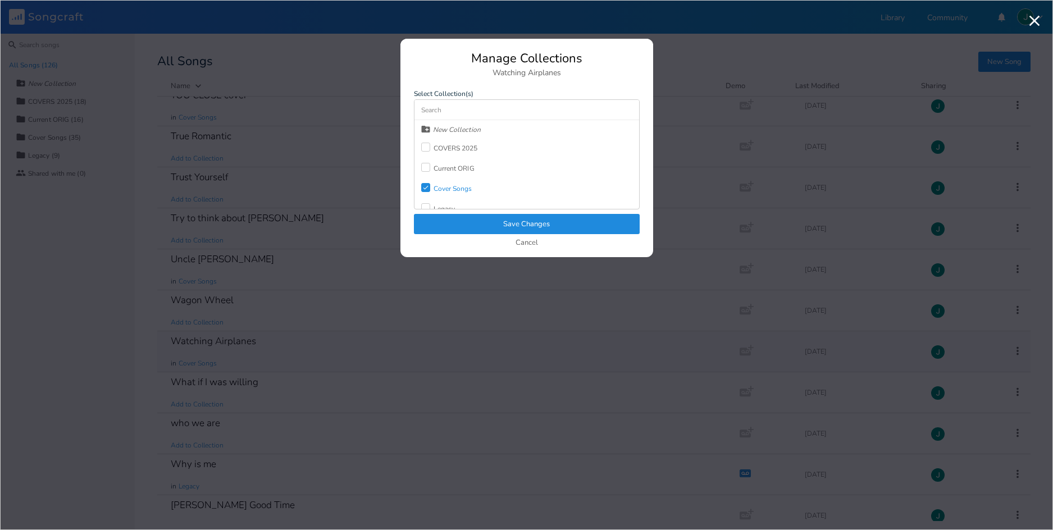
click at [448, 145] on div "COVERS 2025" at bounding box center [456, 148] width 44 height 7
click at [518, 225] on button "Save Changes" at bounding box center [527, 224] width 226 height 20
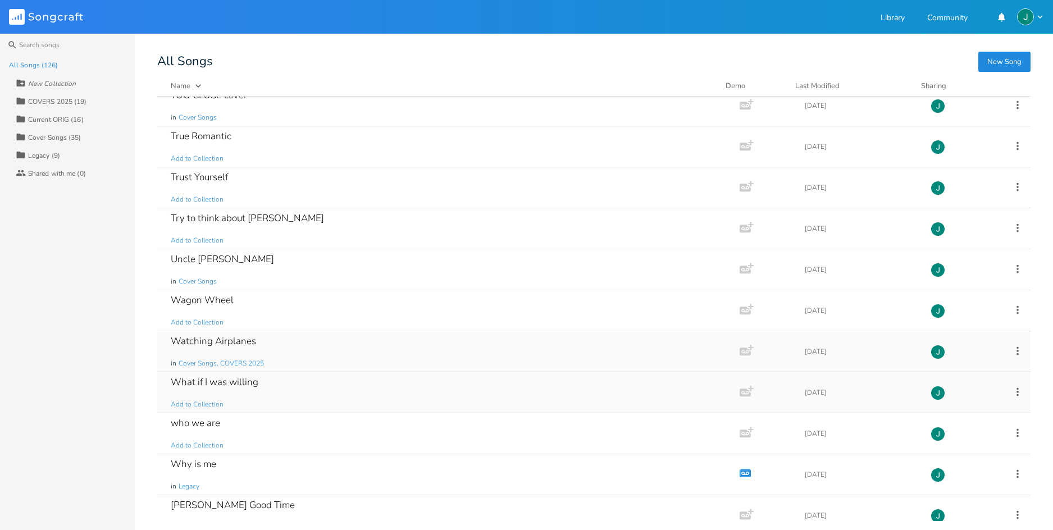
click at [1012, 394] on icon at bounding box center [1018, 392] width 12 height 12
click at [945, 448] on span "Collection Collections" at bounding box center [947, 448] width 45 height 8
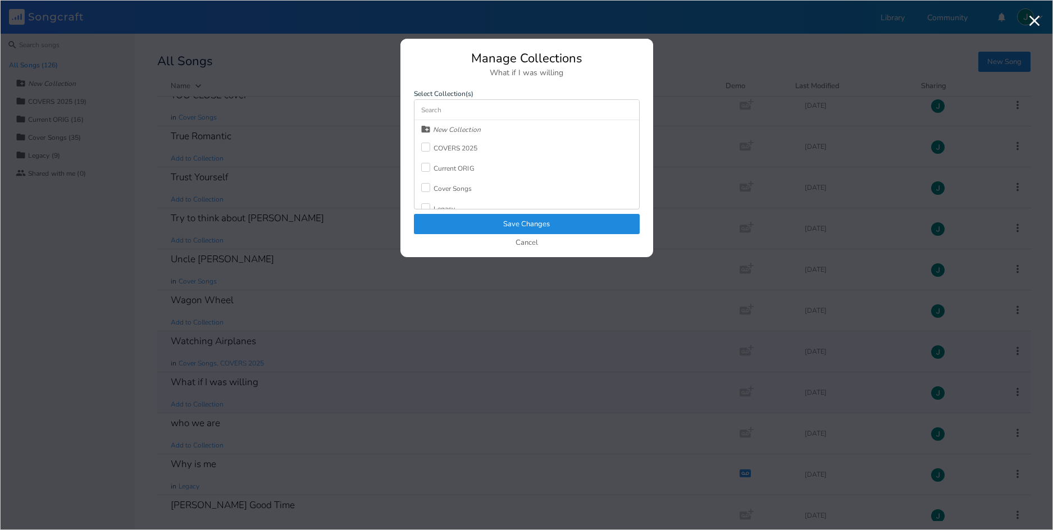
click at [447, 150] on div "COVERS 2025" at bounding box center [456, 148] width 44 height 7
click at [529, 225] on button "Save Changes" at bounding box center [527, 224] width 226 height 20
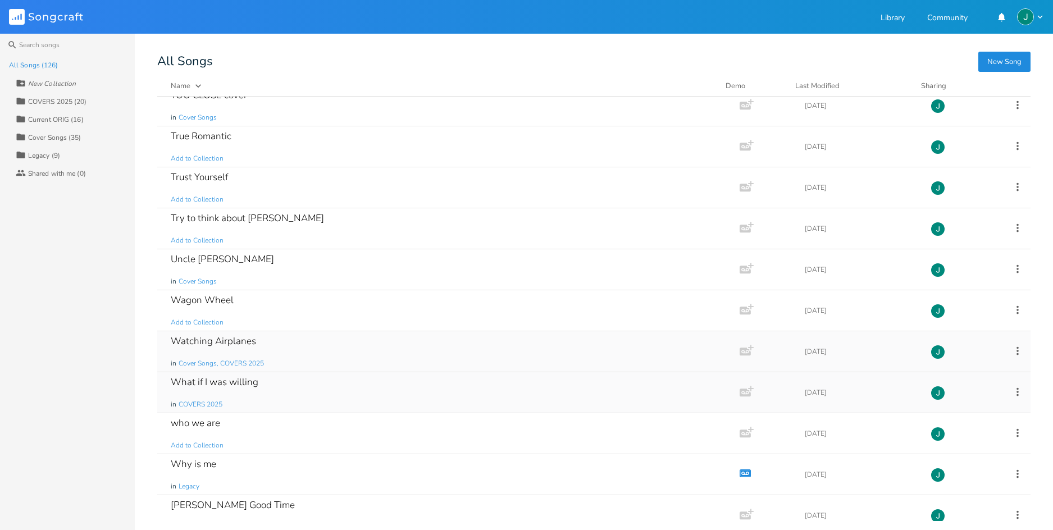
click at [278, 389] on div "What if I was willing in COVERS 2025" at bounding box center [446, 392] width 551 height 40
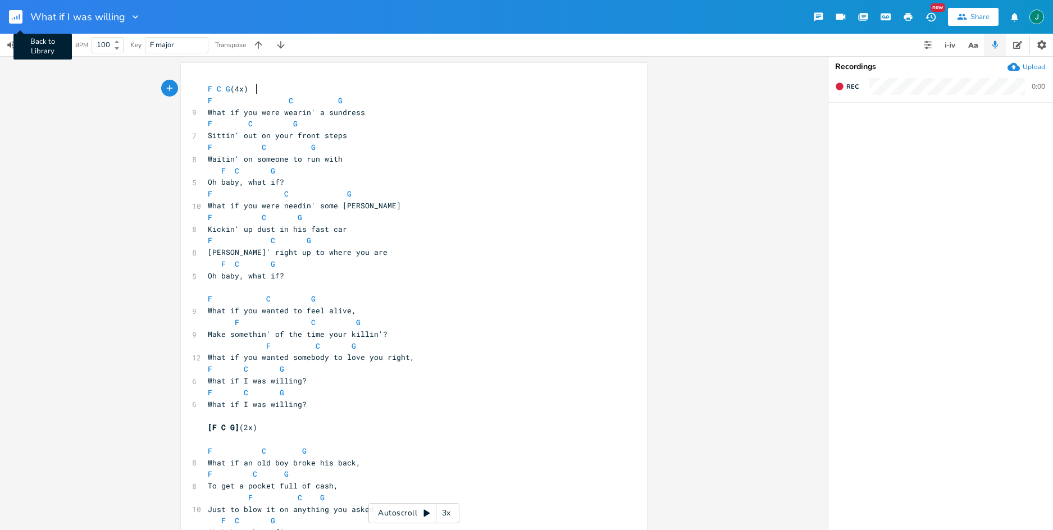
click at [16, 16] on rect "button" at bounding box center [15, 16] width 13 height 13
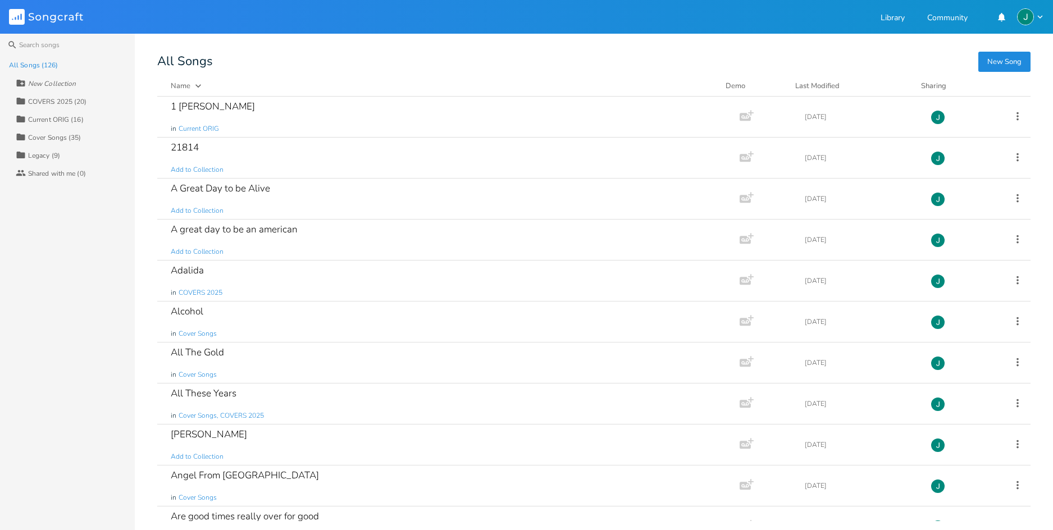
click at [47, 98] on div "COVERS 2025 (20)" at bounding box center [57, 101] width 59 height 7
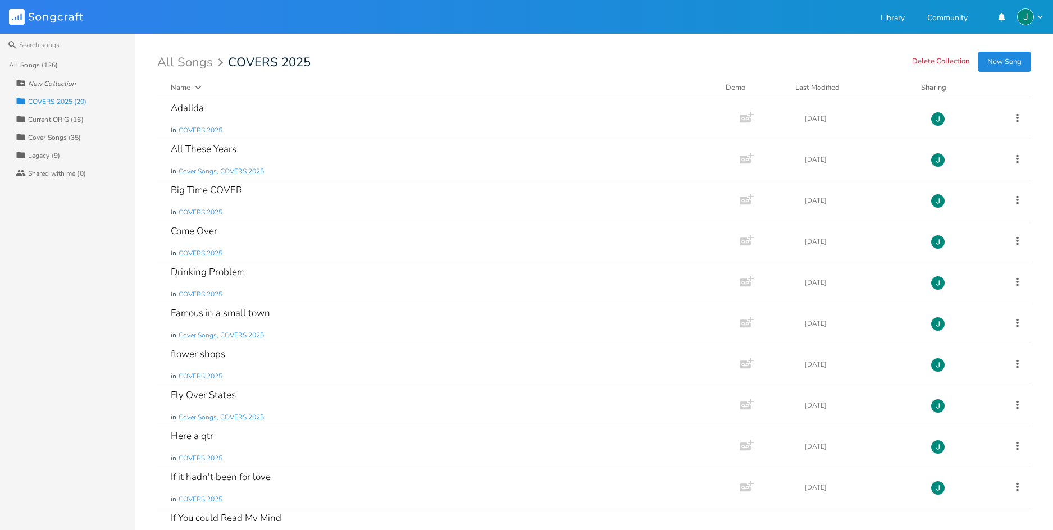
click at [55, 118] on div "Current ORIG (16)" at bounding box center [56, 119] width 56 height 7
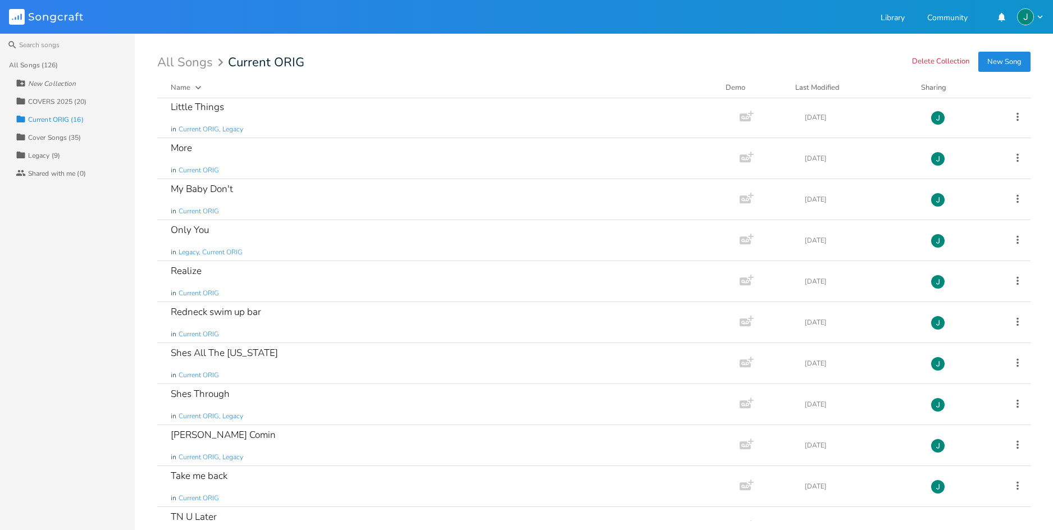
scroll to position [233, 0]
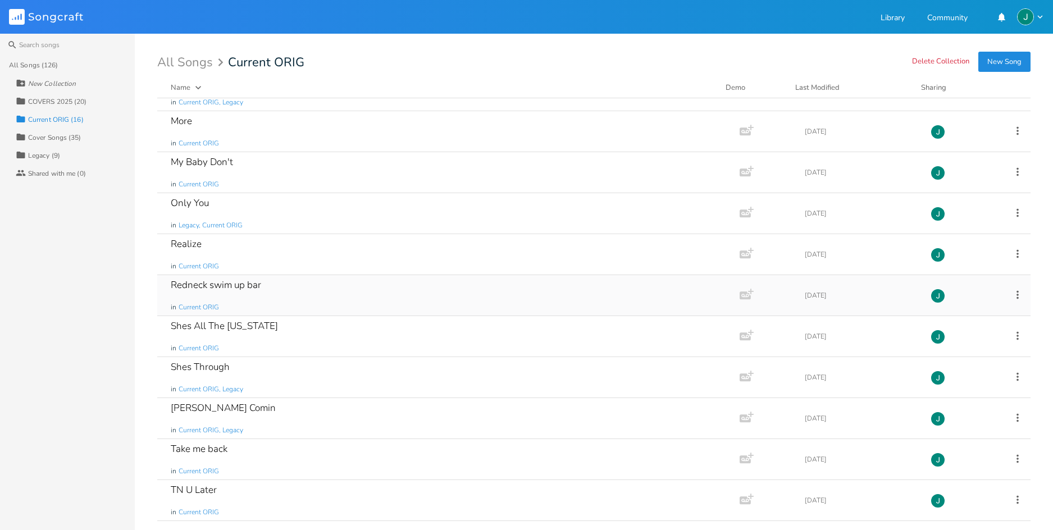
click at [274, 286] on div "Redneck swim up bar in Current ORIG" at bounding box center [446, 295] width 551 height 40
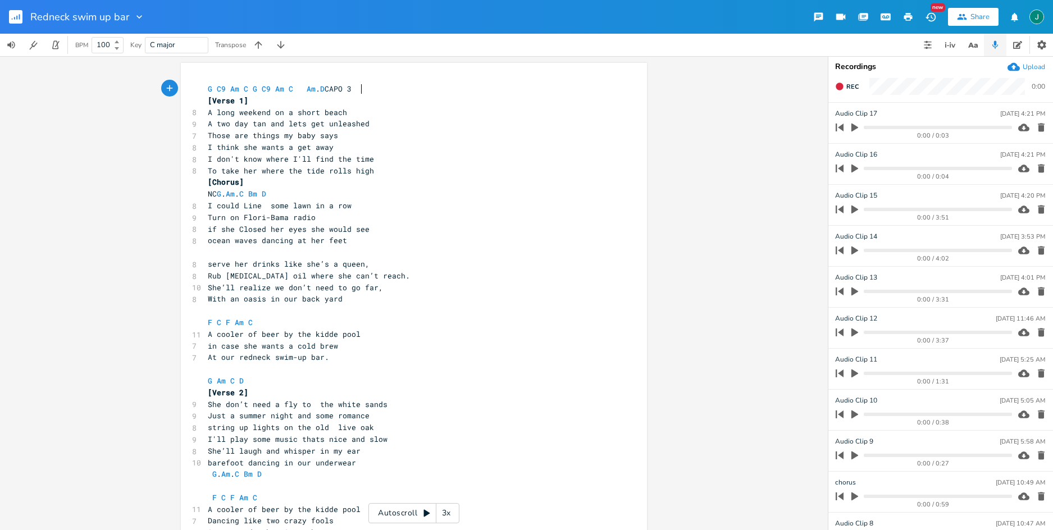
drag, startPoint x: 314, startPoint y: 206, endPoint x: 429, endPoint y: 237, distance: 119.2
click at [316, 207] on span "I could Line some lawn in a row" at bounding box center [280, 206] width 144 height 10
type textarea "chairs"
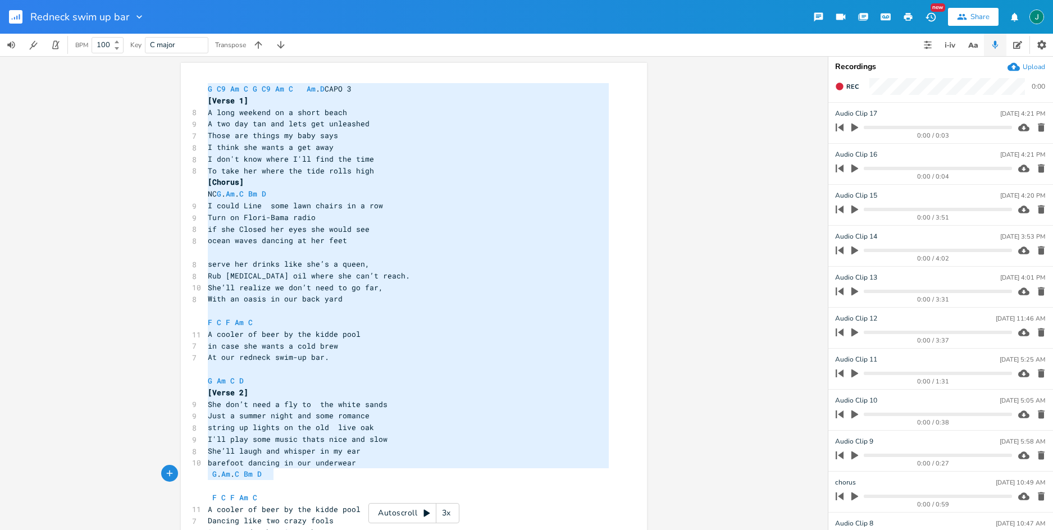
scroll to position [0, 0]
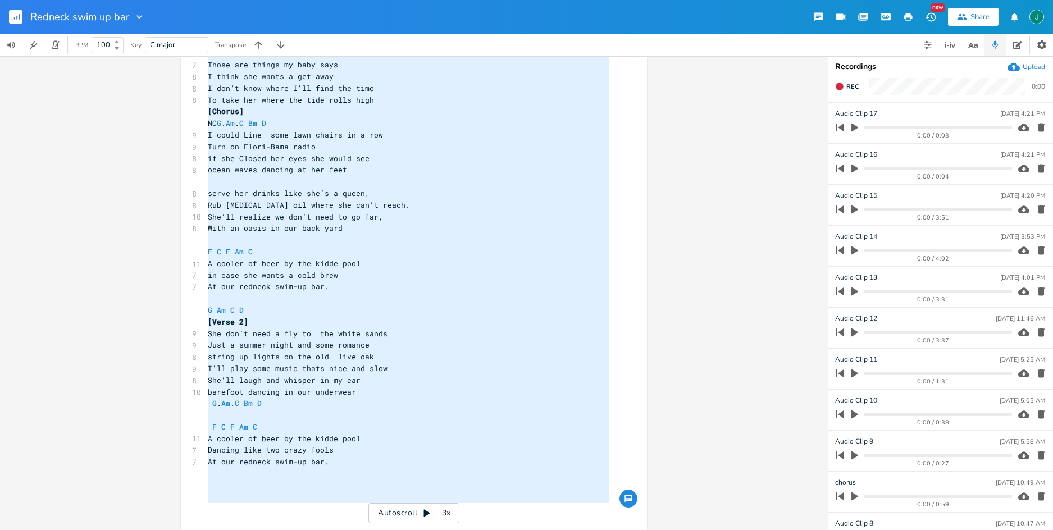
type textarea "L I8 Do S A C7 Ad E Se. D EIUS 7 [Tempo 7] I utla etdolor ma a enima minim V qu…"
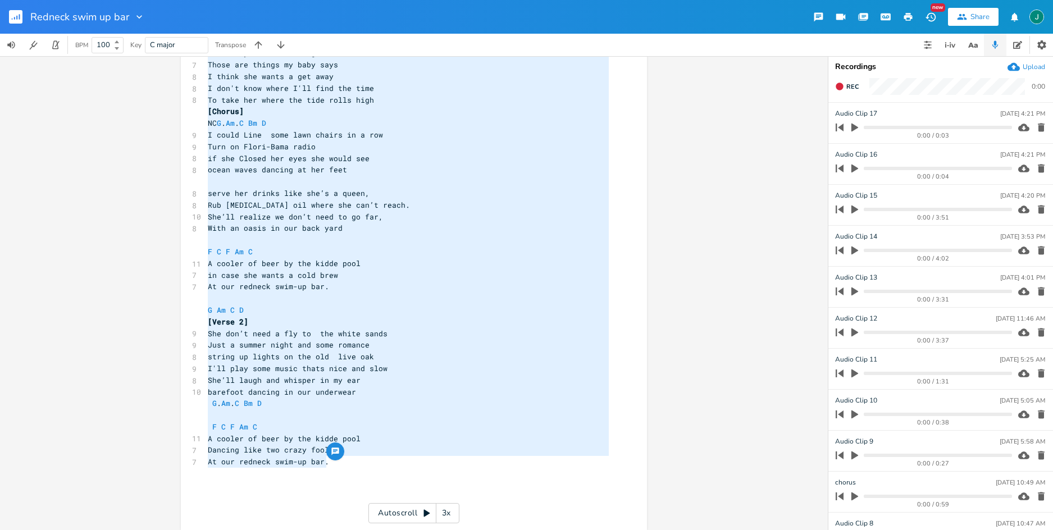
drag, startPoint x: 204, startPoint y: 87, endPoint x: 436, endPoint y: 465, distance: 443.0
click at [436, 465] on div "G C9 Am C G C9 Am C Am . D CAPO 3 [Verse 1] 8 A long weekend on a short beach 9…" at bounding box center [409, 263] width 406 height 502
click at [354, 272] on pre "in case she wants a cold brew" at bounding box center [409, 276] width 406 height 12
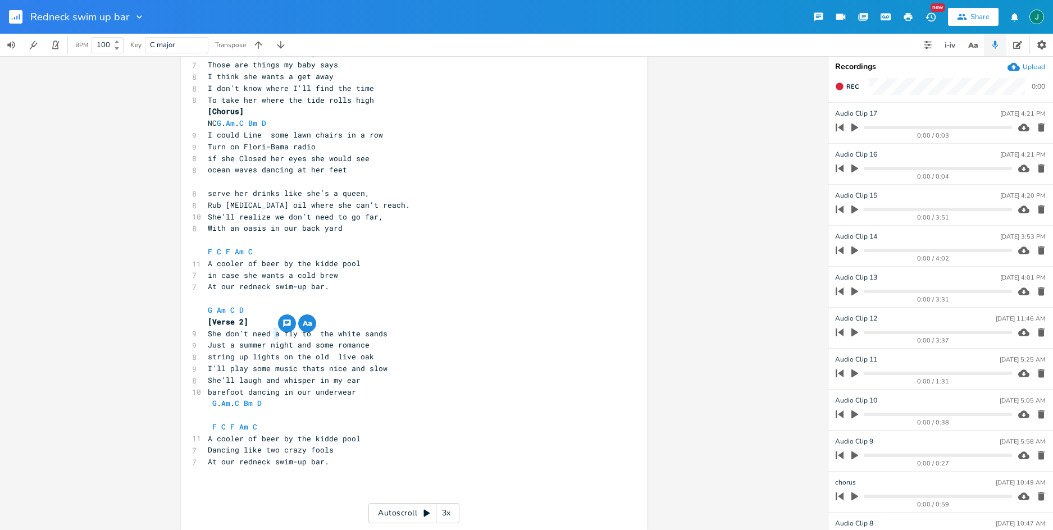
click at [275, 334] on span "She don’t need a fly to the white sands" at bounding box center [298, 334] width 180 height 10
type textarea "to"
drag, startPoint x: 271, startPoint y: 158, endPoint x: 213, endPoint y: 158, distance: 57.9
click at [213, 158] on span "if she Closed her eyes she would see" at bounding box center [289, 158] width 162 height 10
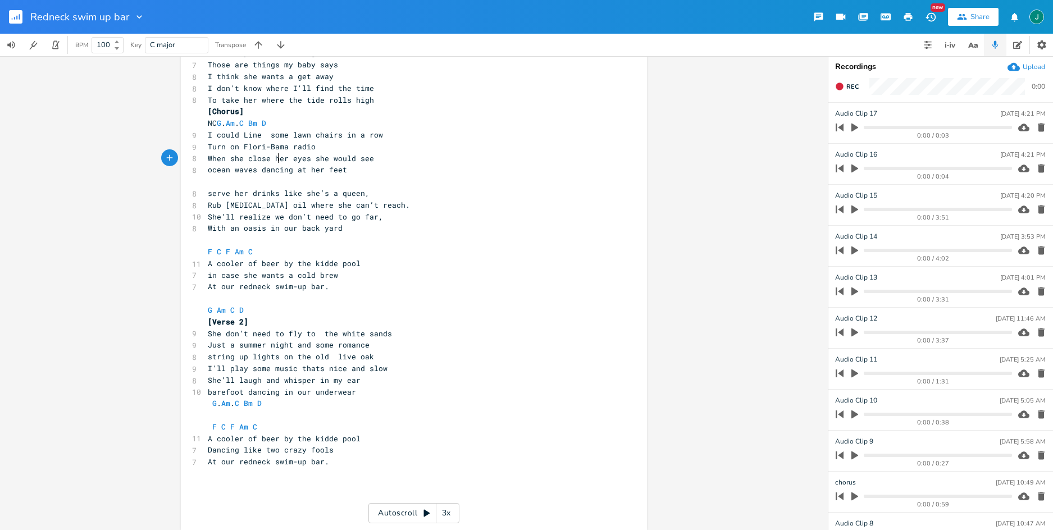
scroll to position [0, 57]
type textarea "When she closes"
click at [208, 135] on span "I could Line some lawn chairs in a row" at bounding box center [295, 135] width 175 height 10
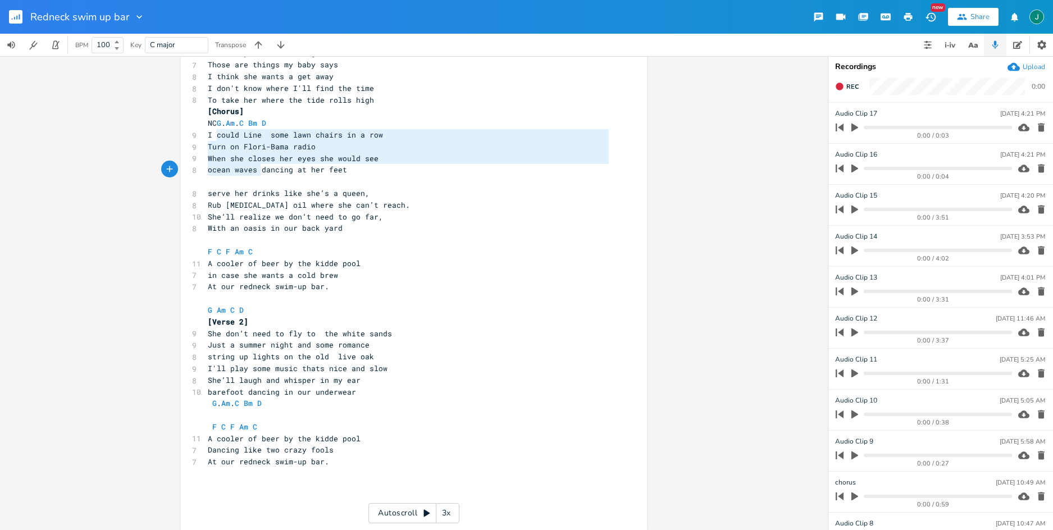
type textarea "I could Line some lawn chairs in a row Turn on Flori-Bama radio When she closes…"
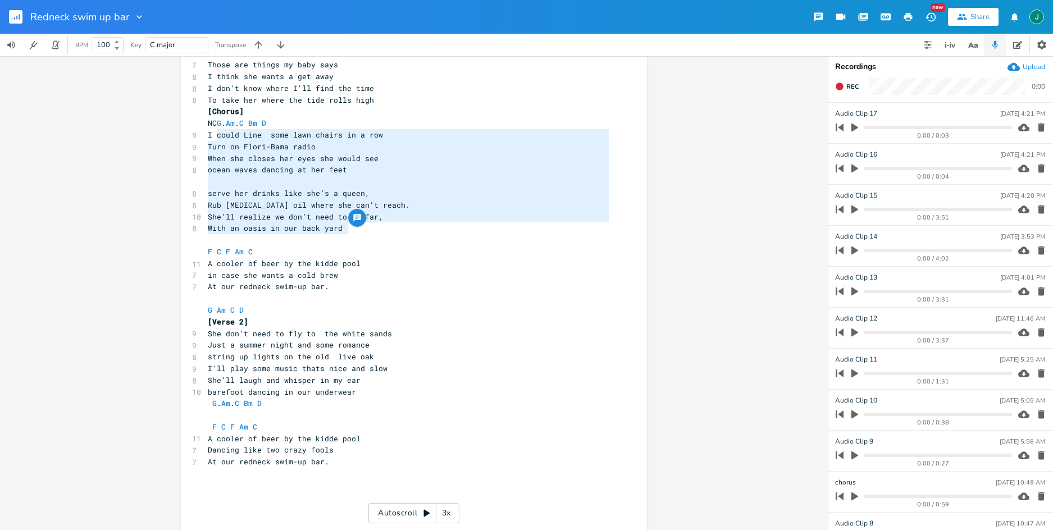
drag, startPoint x: 213, startPoint y: 133, endPoint x: 384, endPoint y: 234, distance: 198.2
click at [384, 234] on div "G C9 Am C G C9 Am C Am . D CAPO 3 [Verse 1] 8 A long weekend on a short beach 9…" at bounding box center [409, 263] width 406 height 502
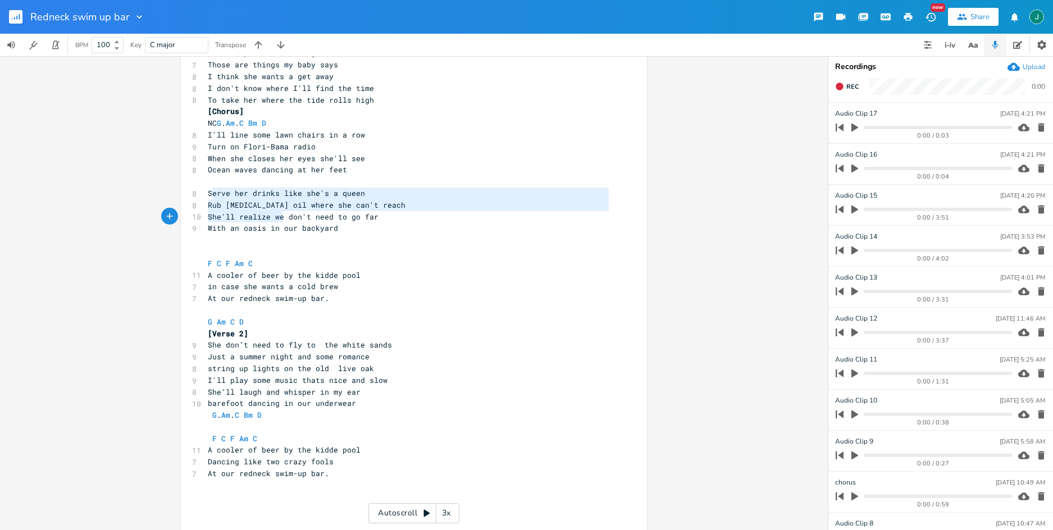
type textarea "erve her drinks like she's a queen Rub [MEDICAL_DATA] oil where she can't reach…"
drag, startPoint x: 207, startPoint y: 194, endPoint x: 317, endPoint y: 202, distance: 110.4
click at [368, 227] on div "G C9 Am C G C9 Am C Am . D CAPO 3 [Verse 1] 8 A long weekend on a short beach 9…" at bounding box center [409, 269] width 406 height 514
click at [227, 199] on pre "Rub [MEDICAL_DATA] oil where she can't reach" at bounding box center [409, 205] width 406 height 12
type textarea "Serve her drinks like she's a queen Rub [MEDICAL_DATA] oil where she can't reac…"
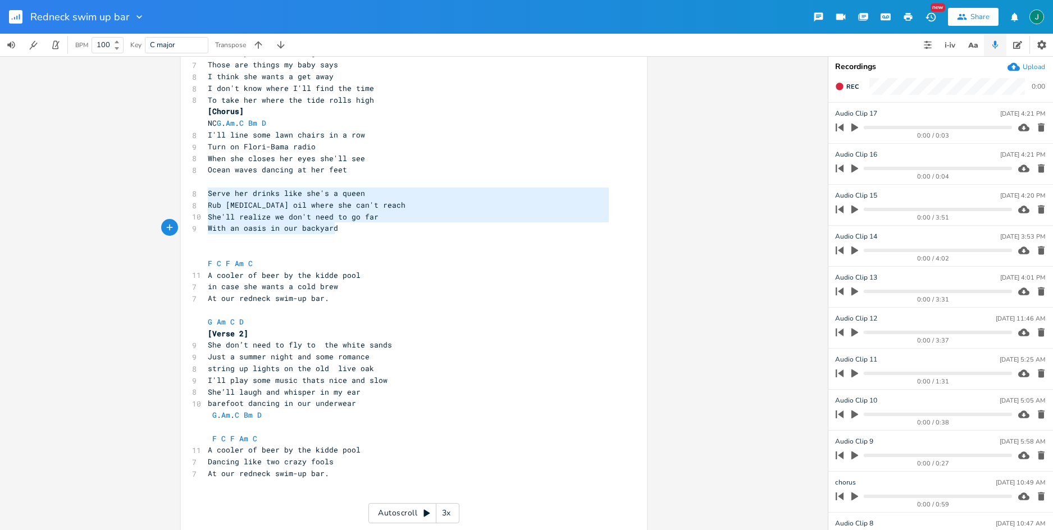
drag, startPoint x: 202, startPoint y: 193, endPoint x: 360, endPoint y: 234, distance: 162.9
click at [360, 234] on div "G C9 Am C G C9 Am C Am . D CAPO 3 [Verse 1] 8 A long weekend on a short beach 9…" at bounding box center [409, 269] width 406 height 514
click at [263, 293] on span "At our redneck swim-up bar." at bounding box center [268, 298] width 121 height 10
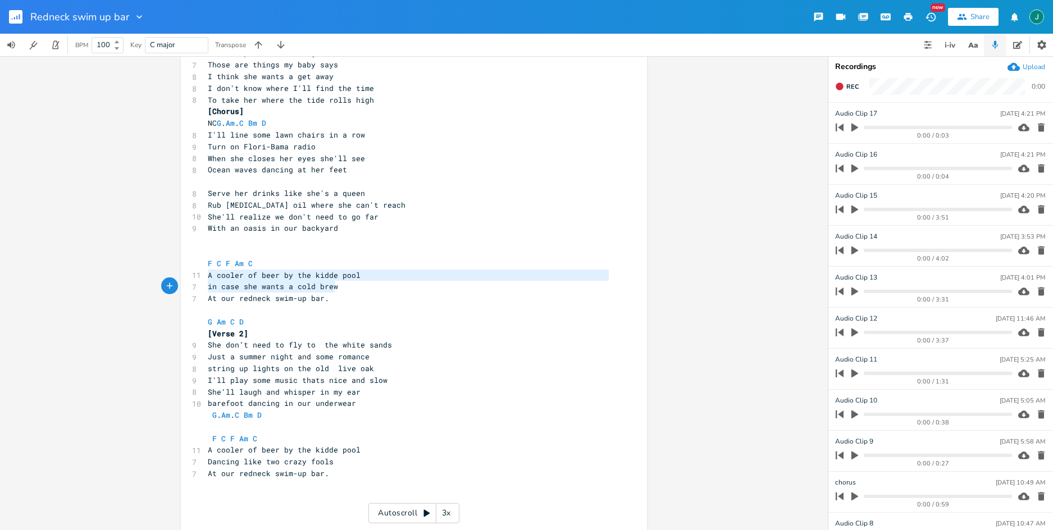
type textarea "A cooler of beer by the kidde pool in case she wants a cold brew At our redneck…"
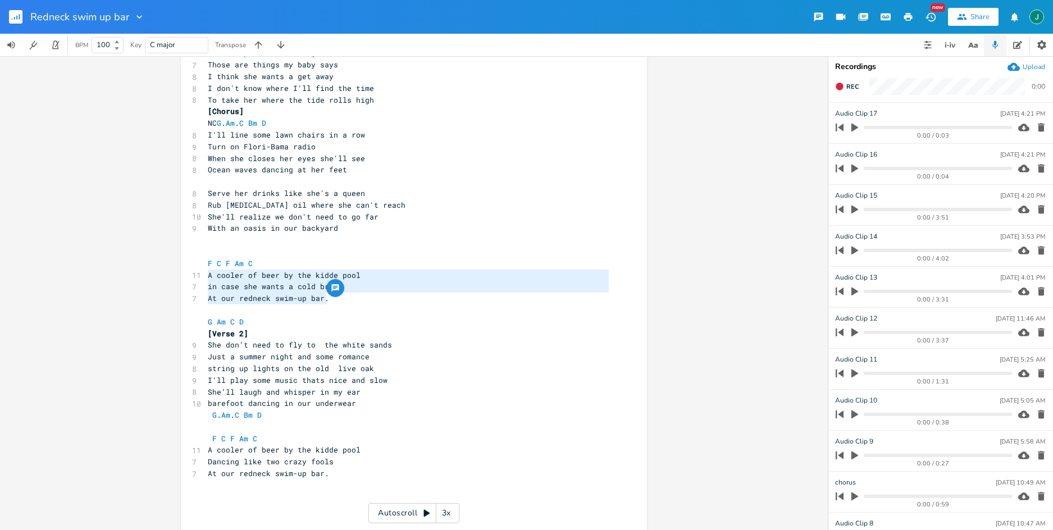
drag, startPoint x: 202, startPoint y: 276, endPoint x: 334, endPoint y: 301, distance: 133.7
click at [334, 301] on div "G C9 Am C G C9 Am C Am . D CAPO 3 [Verse 1] 8 A long weekend on a short beach 9…" at bounding box center [409, 269] width 406 height 514
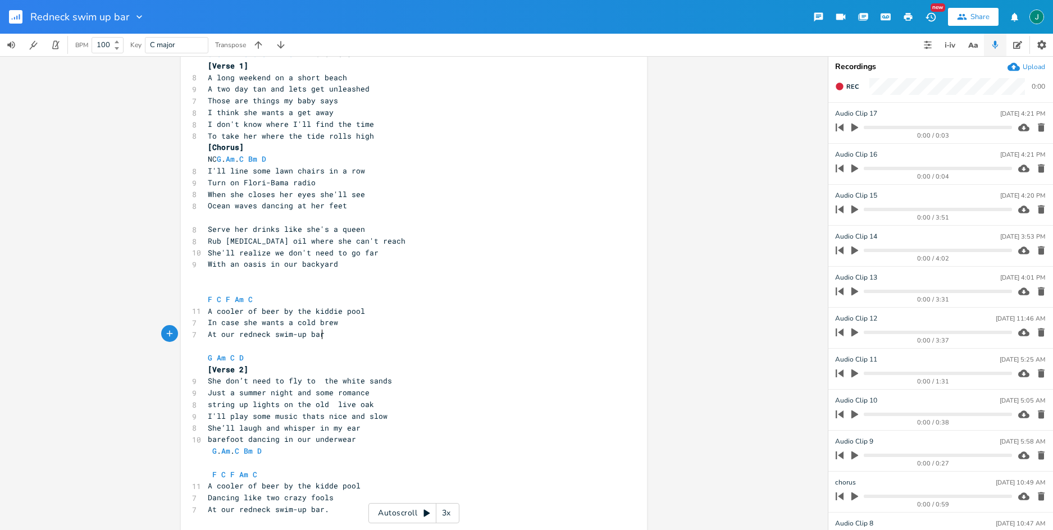
scroll to position [89, 0]
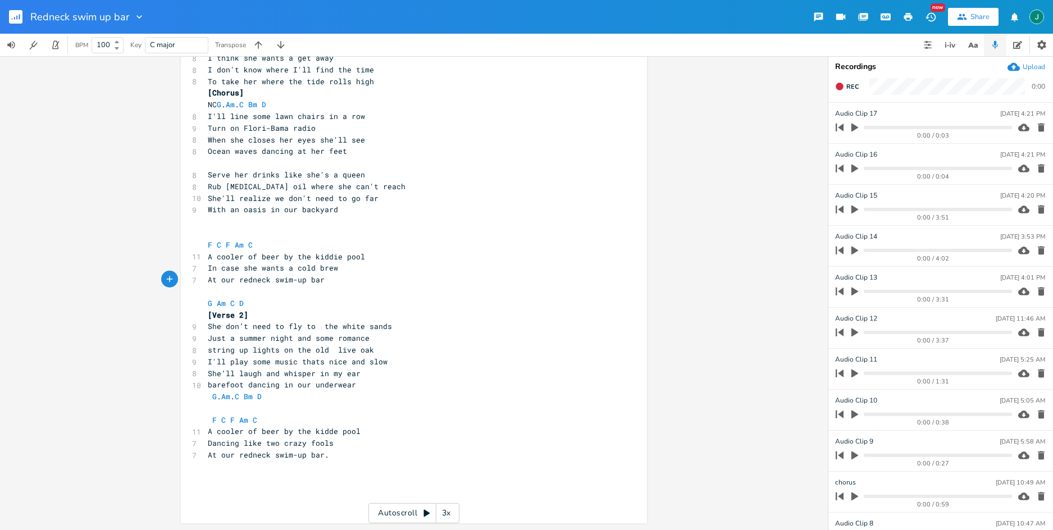
drag, startPoint x: 204, startPoint y: 352, endPoint x: 207, endPoint y: 369, distance: 17.1
click at [208, 352] on span "string up lights on the old live oak" at bounding box center [291, 350] width 166 height 10
type textarea "I'll"
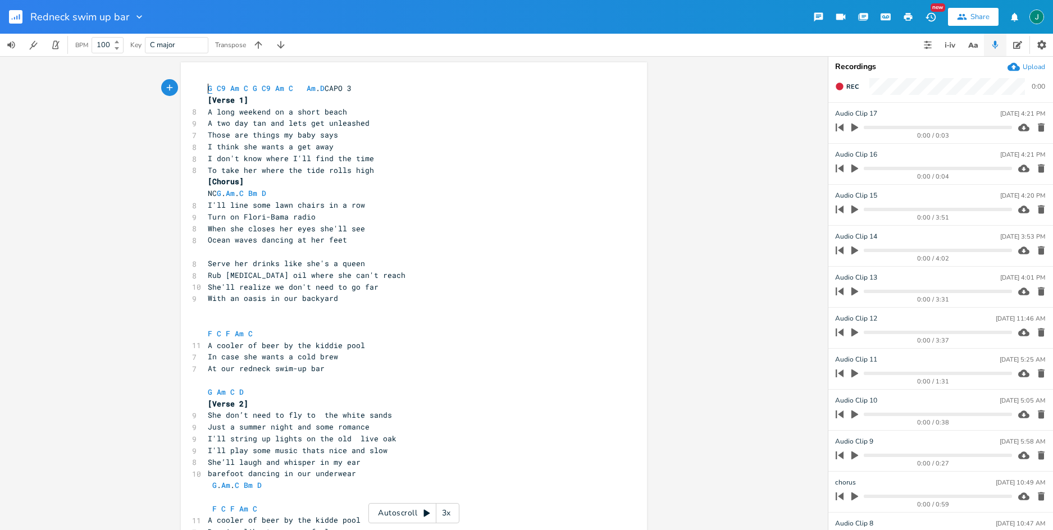
scroll to position [0, 0]
type textarea "G C9 Am C G C9 Am C Am. D"
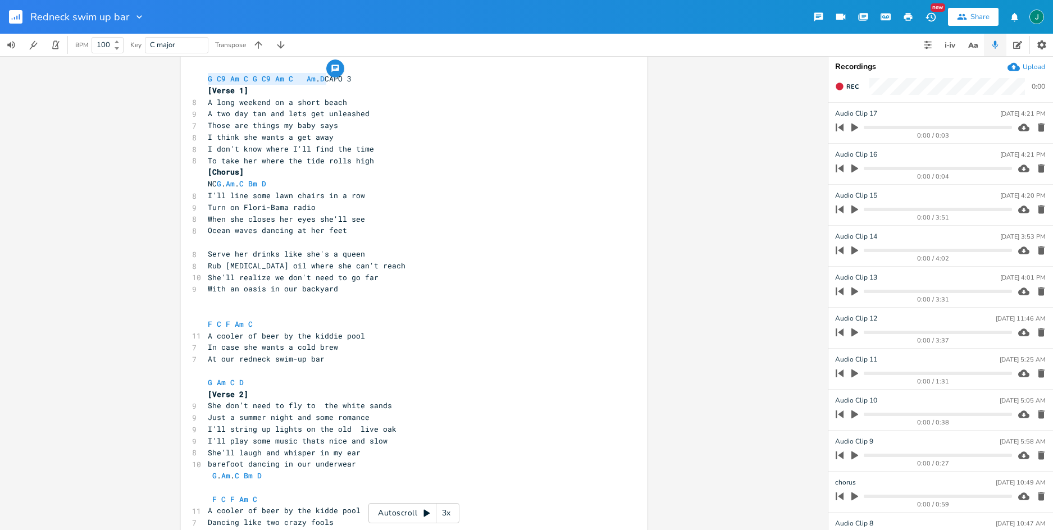
drag, startPoint x: 203, startPoint y: 88, endPoint x: 323, endPoint y: 89, distance: 120.2
click at [323, 89] on div "G C9 Am C G C9 Am C Am . D CAPO 3 [Verse 1] 8 A long weekend on a short beach 9…" at bounding box center [409, 330] width 406 height 514
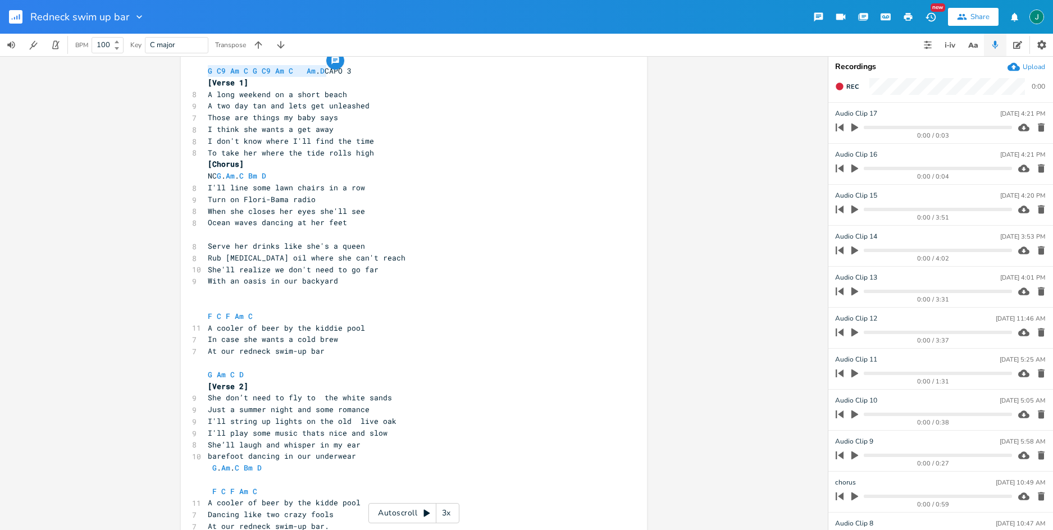
scroll to position [16, 0]
type textarea "G Am C D"
drag, startPoint x: 202, startPoint y: 378, endPoint x: 241, endPoint y: 376, distance: 38.8
click at [241, 376] on pre "G Am C D" at bounding box center [409, 377] width 406 height 12
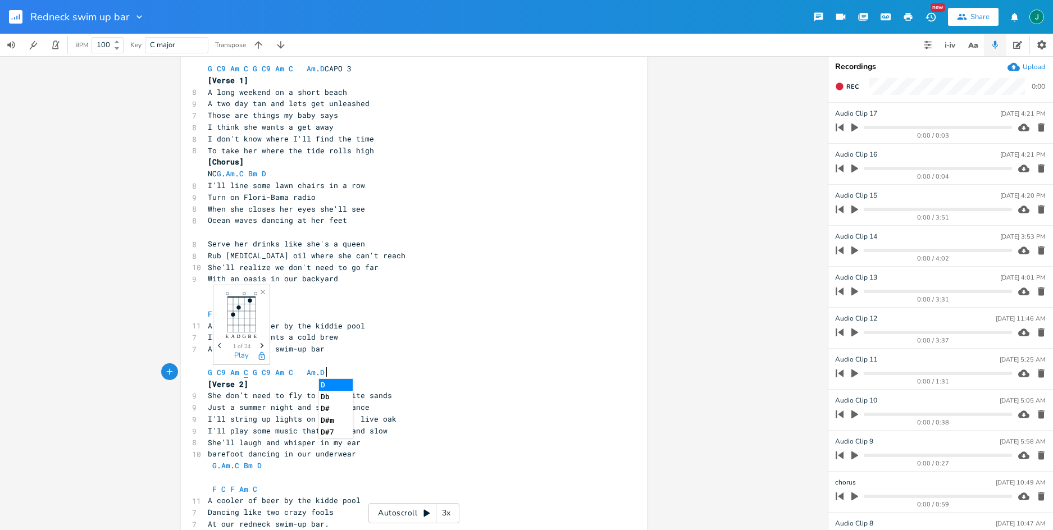
scroll to position [0, 0]
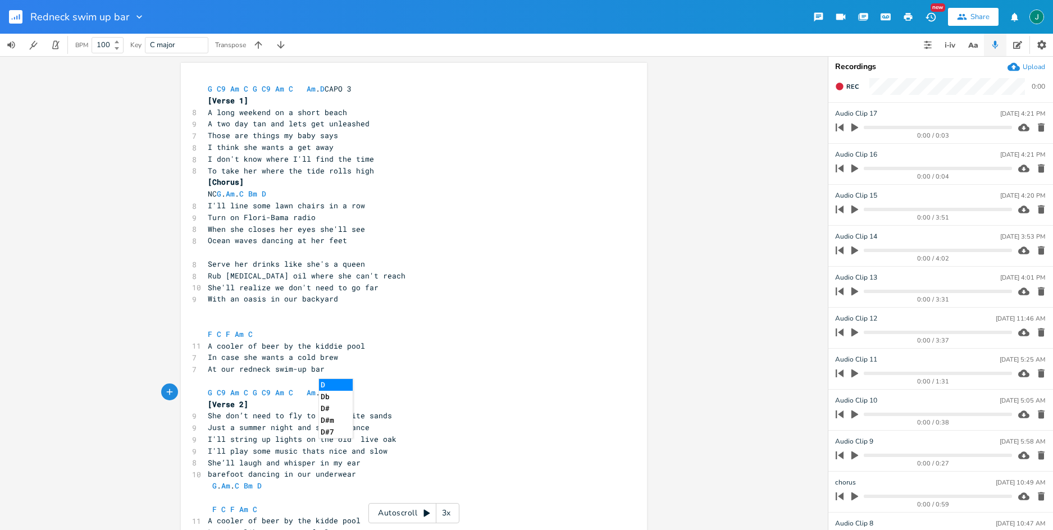
click at [235, 318] on pre at bounding box center [409, 323] width 406 height 12
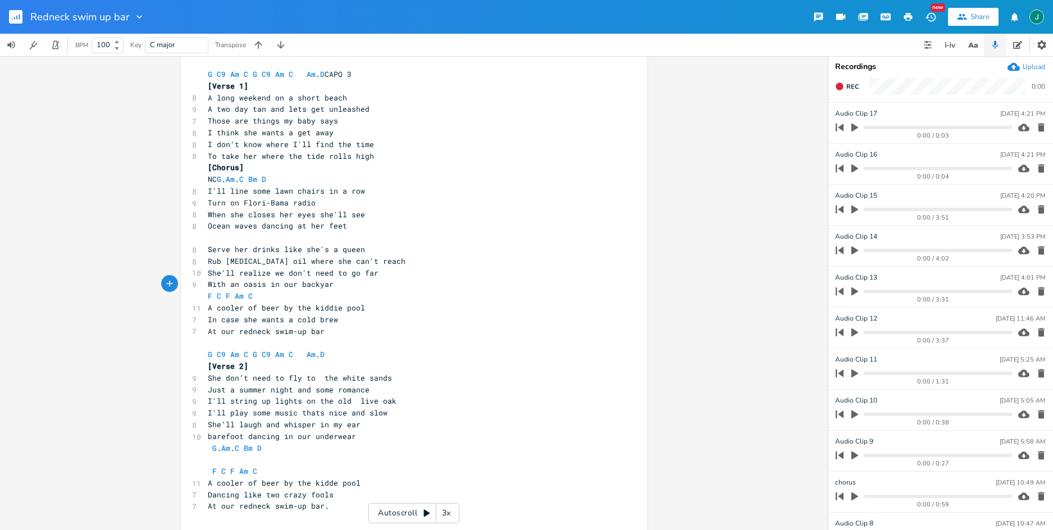
scroll to position [17, 0]
click at [218, 457] on pre at bounding box center [409, 457] width 406 height 12
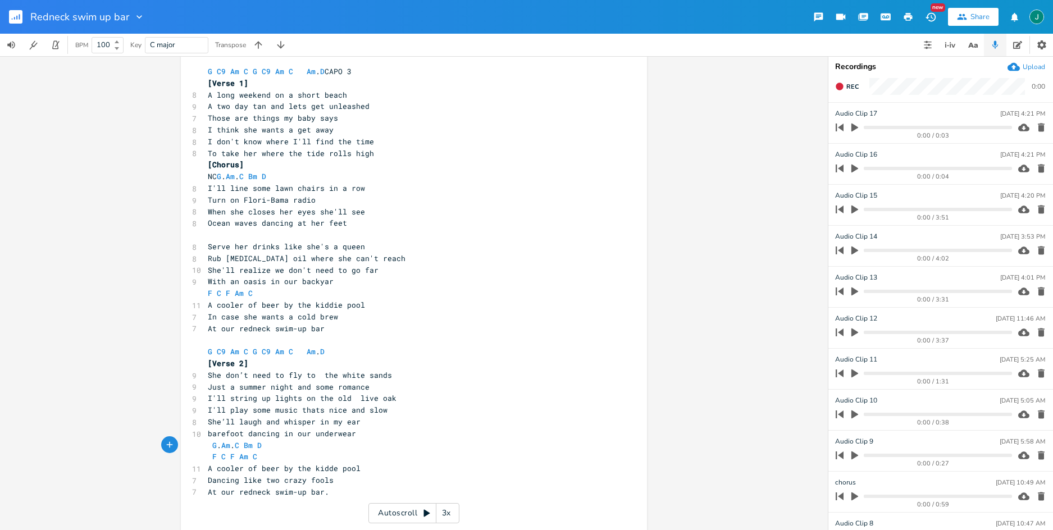
scroll to position [54, 0]
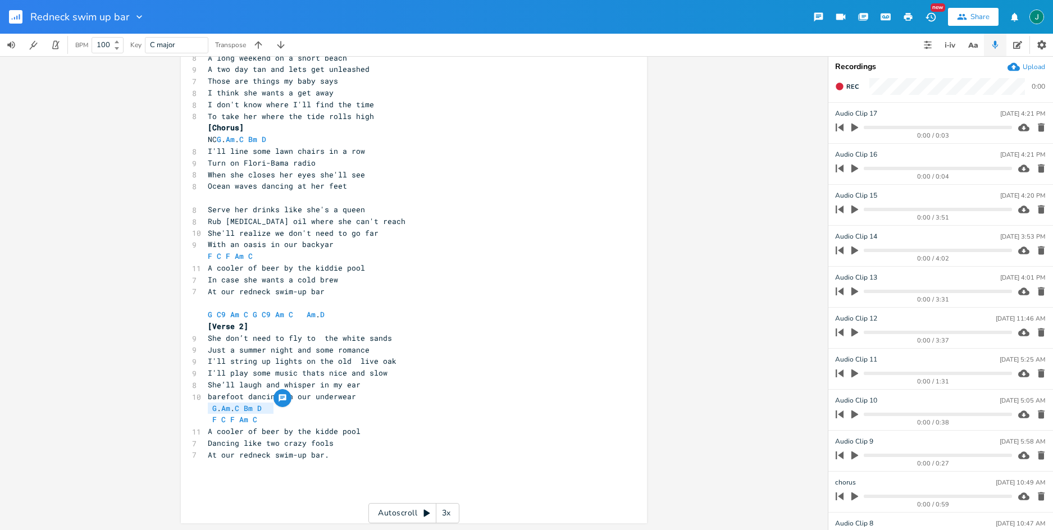
drag, startPoint x: 279, startPoint y: 408, endPoint x: 204, endPoint y: 411, distance: 74.7
click at [206, 411] on pre "G . Am . C Bm D" at bounding box center [409, 409] width 406 height 12
type textarea "{Cho"
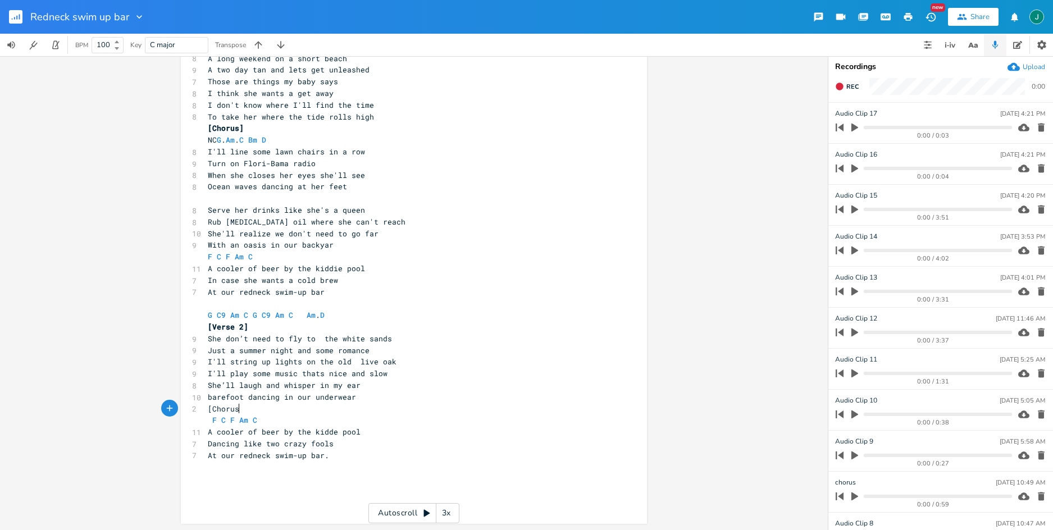
type textarea "[Chorus]"
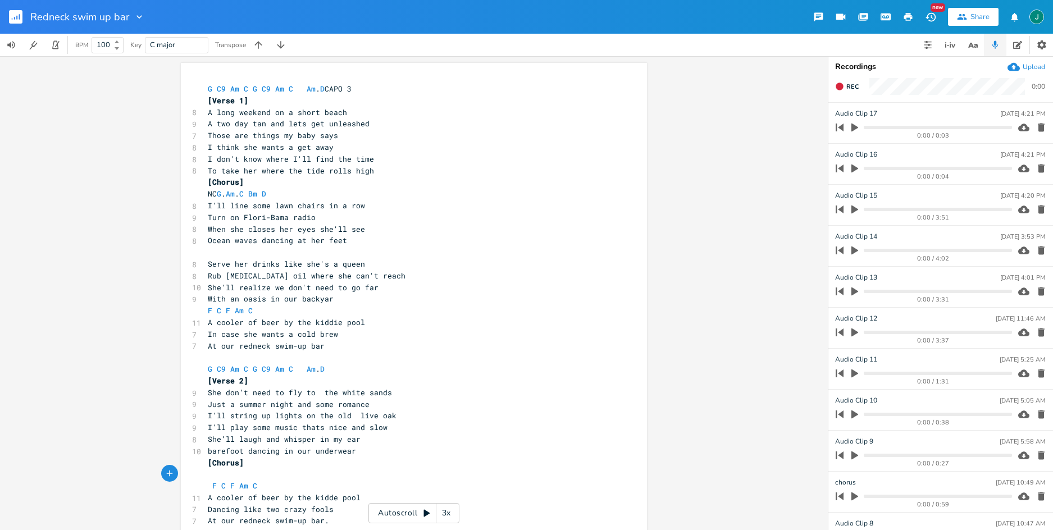
scroll to position [1, 0]
click at [235, 206] on span "I'll line some lawn chairs in a row" at bounding box center [286, 205] width 157 height 10
drag, startPoint x: 341, startPoint y: 228, endPoint x: 318, endPoint y: 266, distance: 44.3
click at [341, 228] on span "When she closes her eyes she'll see" at bounding box center [286, 229] width 157 height 10
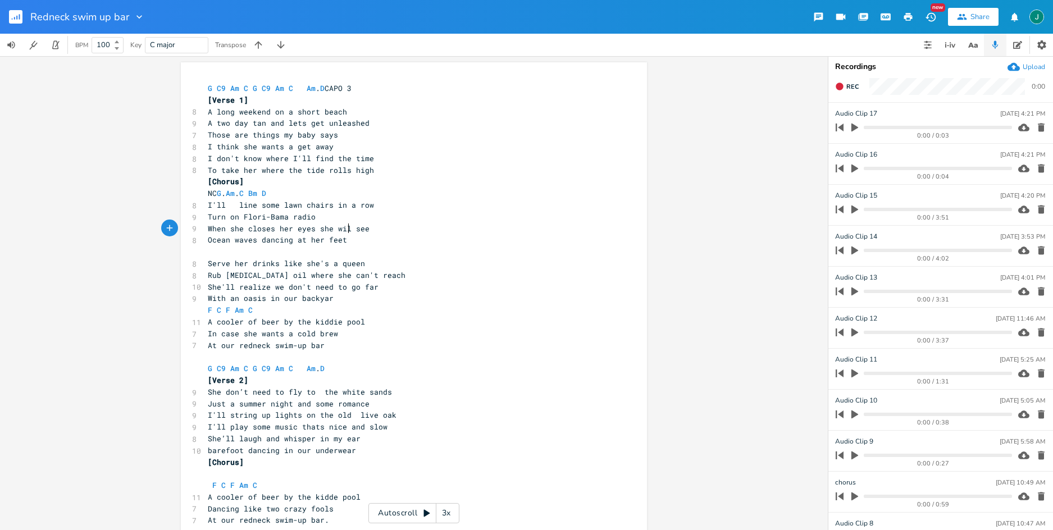
type textarea "will"
click at [331, 298] on pre "With an oasis in our backyar" at bounding box center [409, 299] width 406 height 12
type textarea "d"
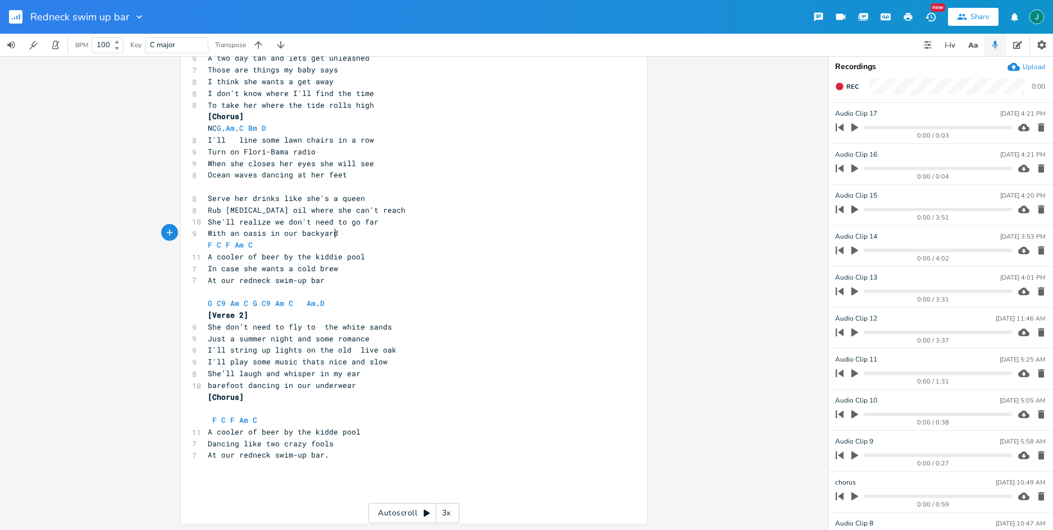
scroll to position [66, 0]
click at [239, 448] on pre "Dancing like two crazy fools" at bounding box center [409, 444] width 406 height 12
type textarea "around"
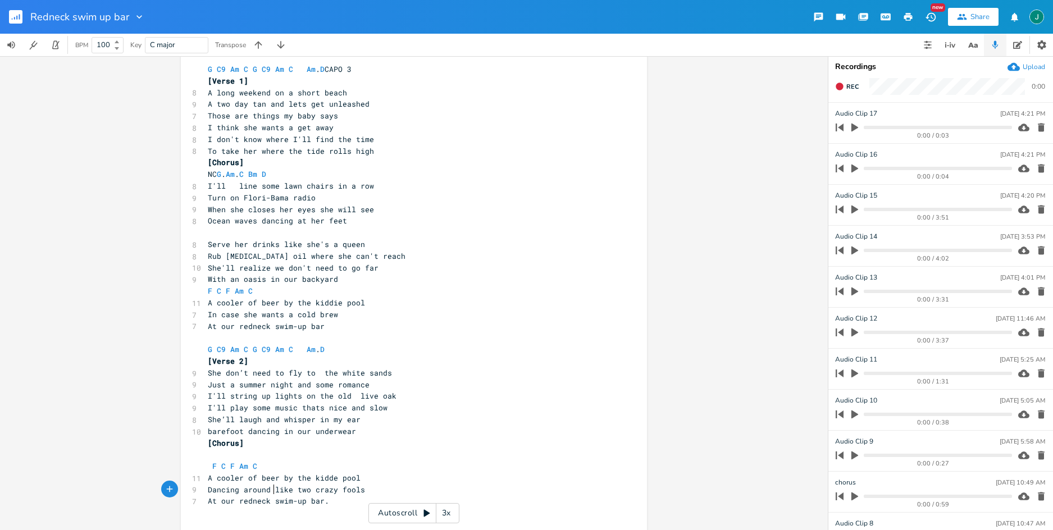
scroll to position [21, 0]
drag, startPoint x: 204, startPoint y: 210, endPoint x: 384, endPoint y: 211, distance: 179.7
click at [384, 211] on pre "When she closes her eyes she will see" at bounding box center [409, 209] width 406 height 12
type textarea "When she closes her eyes she will see"
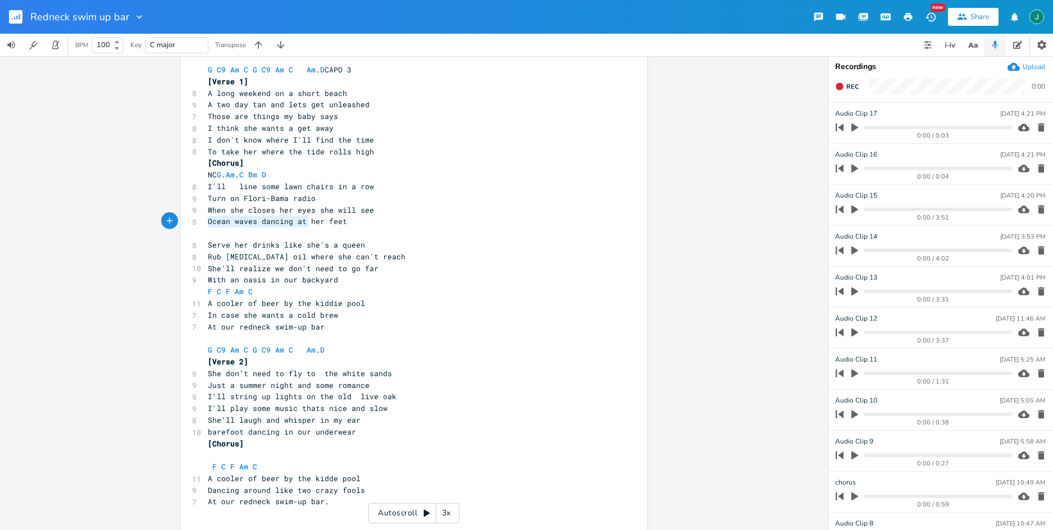
type textarea "Ocean waves dancing at her feet"
drag, startPoint x: 206, startPoint y: 221, endPoint x: 346, endPoint y: 220, distance: 140.4
click at [346, 220] on div "Ocean waves dancing at her feet x G C9 Am C G C9 Am C Am . D CAPO 3 [Verse 1] 8…" at bounding box center [414, 307] width 466 height 527
drag, startPoint x: 271, startPoint y: 375, endPoint x: 309, endPoint y: 375, distance: 38.2
click at [309, 375] on span "She don’t need to fly to the white sands" at bounding box center [300, 373] width 184 height 10
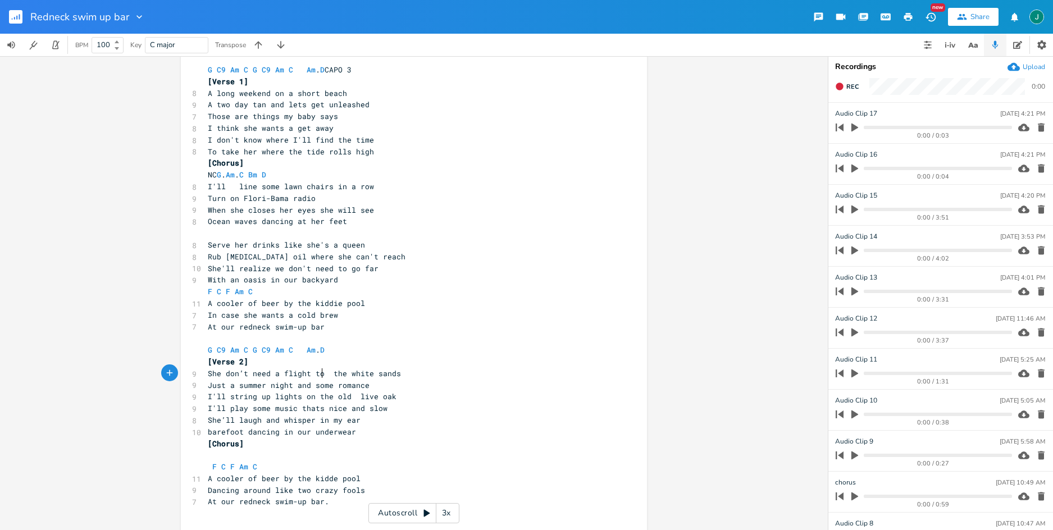
scroll to position [0, 31]
type textarea "a flight to"
drag, startPoint x: 199, startPoint y: 350, endPoint x: 243, endPoint y: 354, distance: 43.4
click at [243, 354] on div "a flight to x G C9 Am C G C9 Am C Am . D CAPO 3 [Verse 1] 8 A long weekend on a…" at bounding box center [414, 307] width 466 height 527
copy span "G C9 Am C"
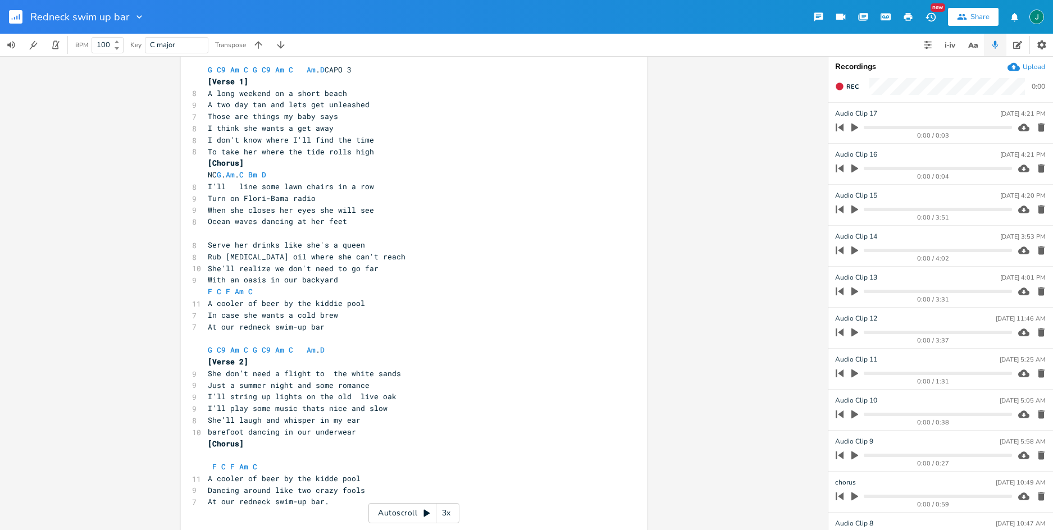
click at [218, 516] on pre at bounding box center [409, 514] width 406 height 12
paste textarea
type textarea "little f C"
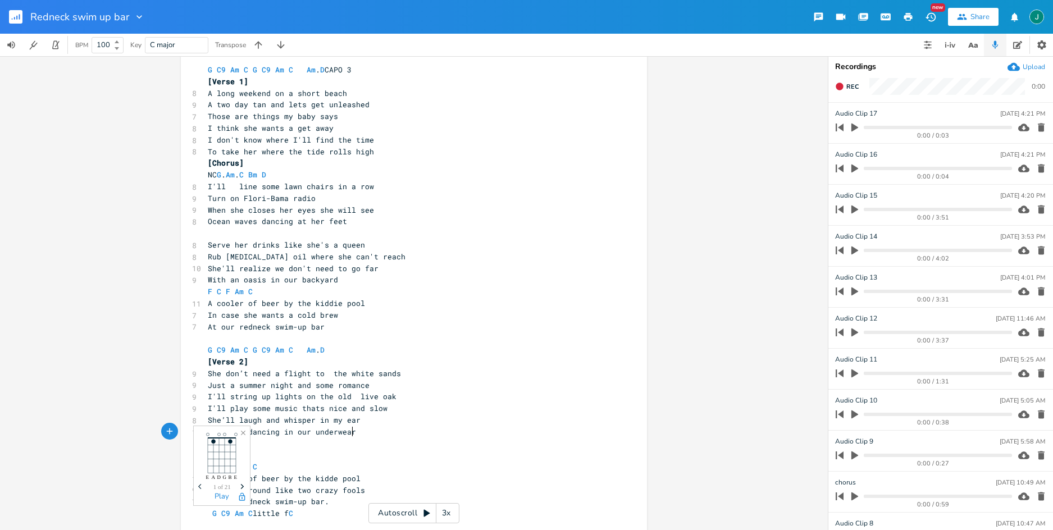
click at [584, 438] on pre "[Chorus]" at bounding box center [409, 444] width 406 height 12
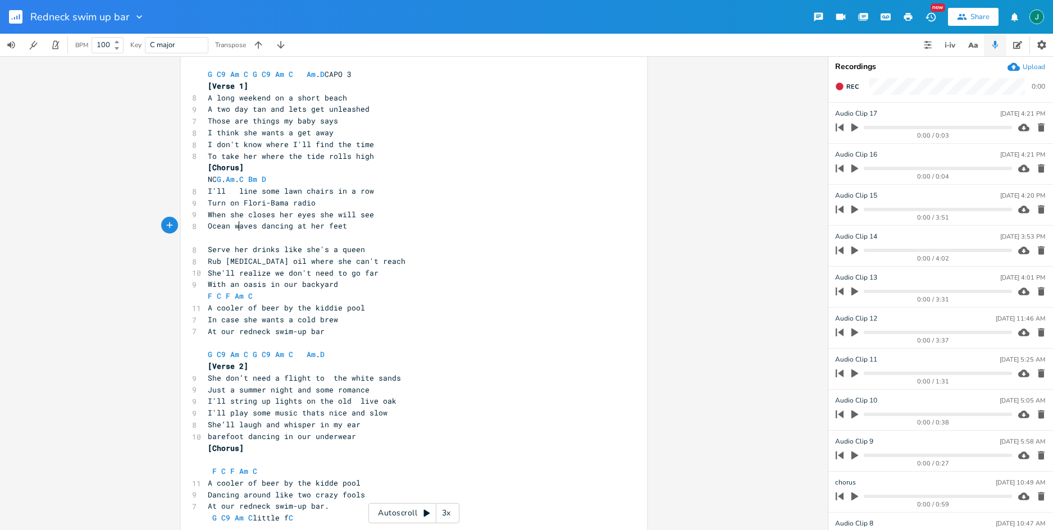
click at [234, 228] on span "Ocean waves dancing at her feet" at bounding box center [277, 226] width 139 height 10
type textarea "W"
click at [840, 87] on icon "button" at bounding box center [839, 86] width 7 height 7
click at [840, 87] on rect "button" at bounding box center [840, 87] width 6 height 6
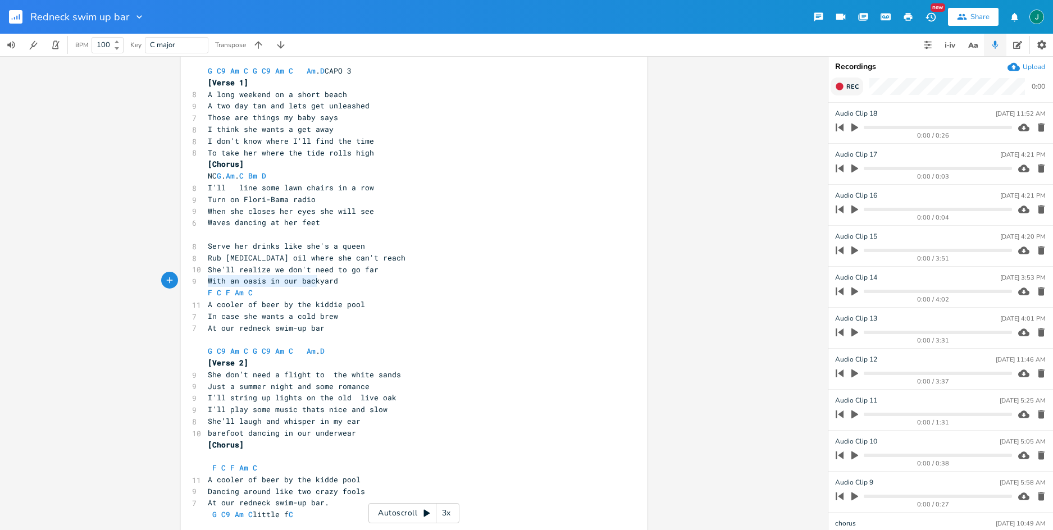
type textarea "With an oasis in our backyard"
drag, startPoint x: 206, startPoint y: 281, endPoint x: 338, endPoint y: 284, distance: 132.6
click at [338, 284] on pre "With an oasis in our backyard" at bounding box center [409, 281] width 406 height 12
click at [227, 282] on span "With an oasis in our backyard" at bounding box center [273, 281] width 130 height 10
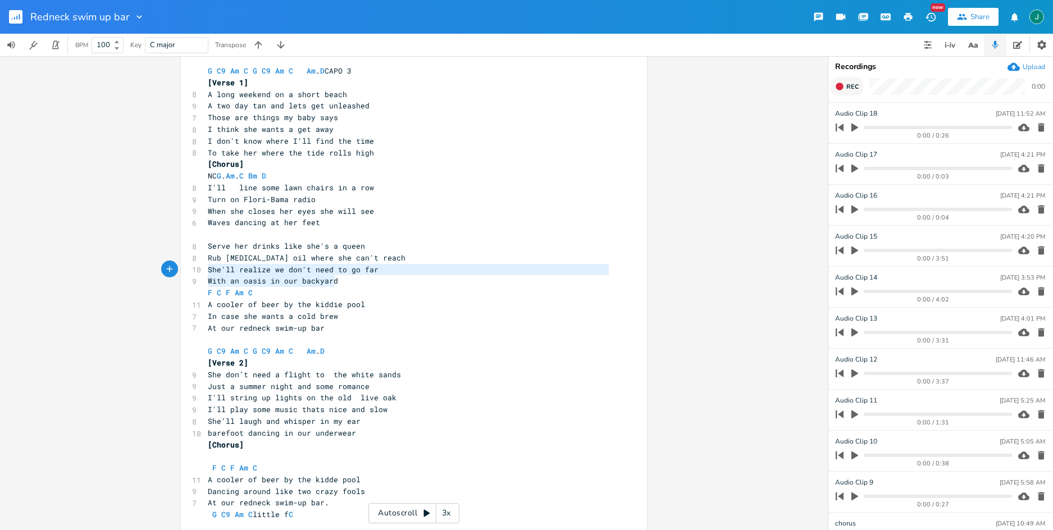
type textarea "She'll realize we don't need to go far With an oasis in our backyard"
drag, startPoint x: 205, startPoint y: 270, endPoint x: 338, endPoint y: 280, distance: 133.0
click at [338, 280] on div "G C9 Am C G C9 Am C Am . D CAPO 3 [Verse 1] 8 A long weekend on a short beach 9…" at bounding box center [409, 310] width 406 height 490
click at [242, 277] on span "With an oasis in our backyard" at bounding box center [273, 281] width 130 height 10
type textarea "She'll realize we don't need to go far"
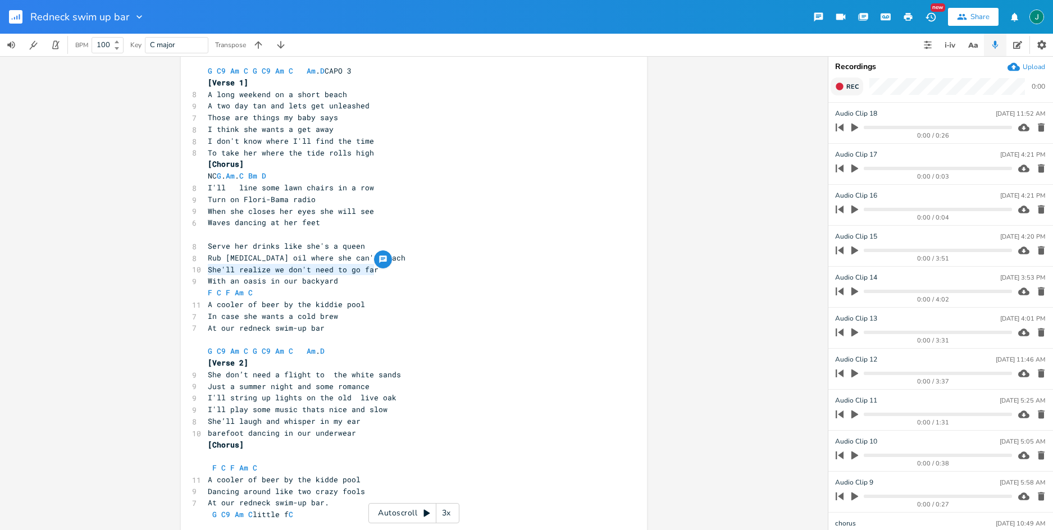
drag, startPoint x: 205, startPoint y: 271, endPoint x: 375, endPoint y: 274, distance: 170.2
click at [375, 273] on pre "She'll realize we don't need to go far" at bounding box center [409, 270] width 406 height 12
click at [314, 282] on span "With an oasis in our backyard" at bounding box center [273, 281] width 130 height 10
drag, startPoint x: 234, startPoint y: 281, endPoint x: 237, endPoint y: 302, distance: 21.0
click at [234, 282] on span "With an oasis in our yard" at bounding box center [264, 281] width 112 height 10
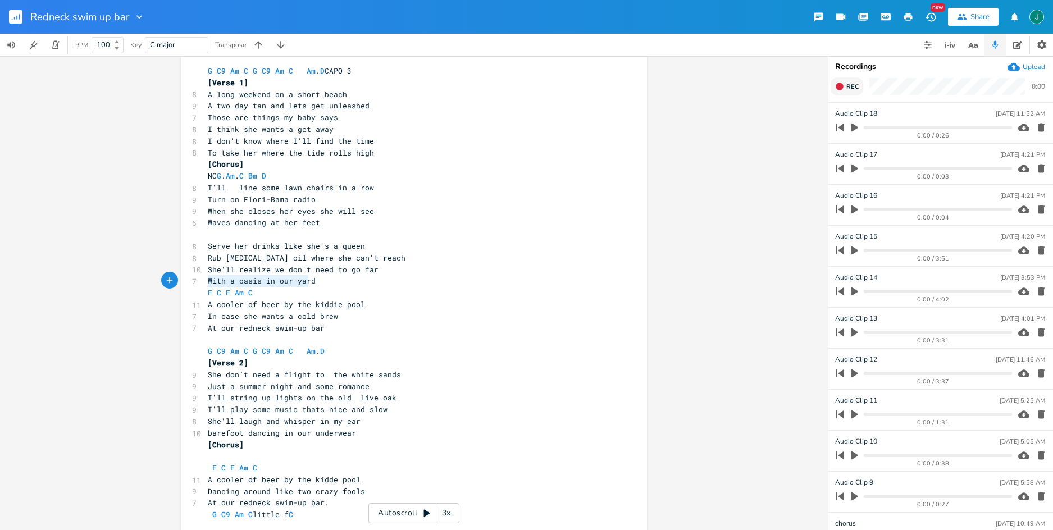
type textarea "With a oasis in our yard"
drag, startPoint x: 206, startPoint y: 280, endPoint x: 325, endPoint y: 281, distance: 119.6
click at [325, 281] on pre "With a oasis in our yard" at bounding box center [409, 281] width 406 height 12
click at [462, 283] on pre "With a oasis in our yard" at bounding box center [409, 281] width 406 height 12
click at [228, 282] on span "With a oasis in our yard" at bounding box center [262, 281] width 108 height 10
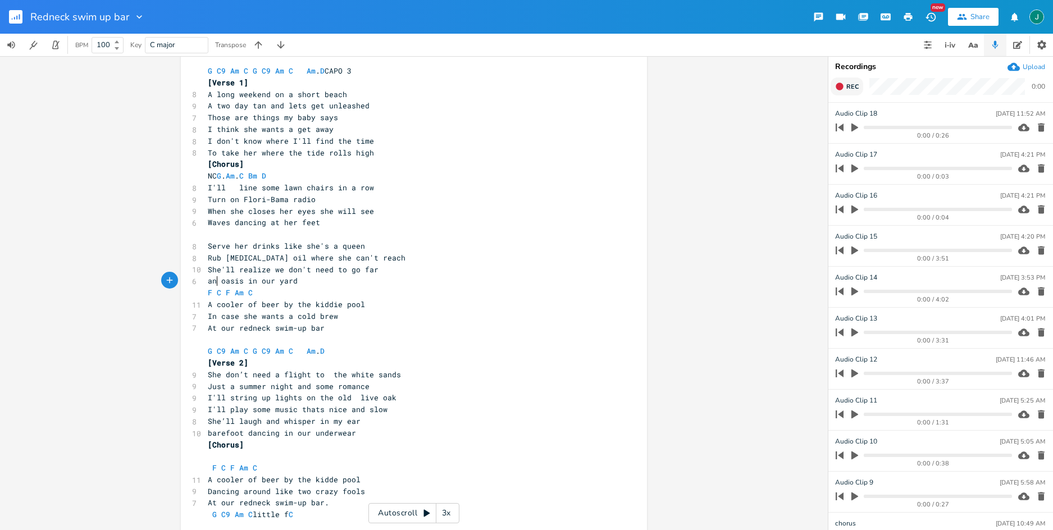
scroll to position [0, 3]
type textarea "n"
drag, startPoint x: 215, startPoint y: 280, endPoint x: 206, endPoint y: 281, distance: 8.4
click at [208, 281] on span "an oasis in our yard" at bounding box center [253, 281] width 90 height 10
type textarea "Got a"
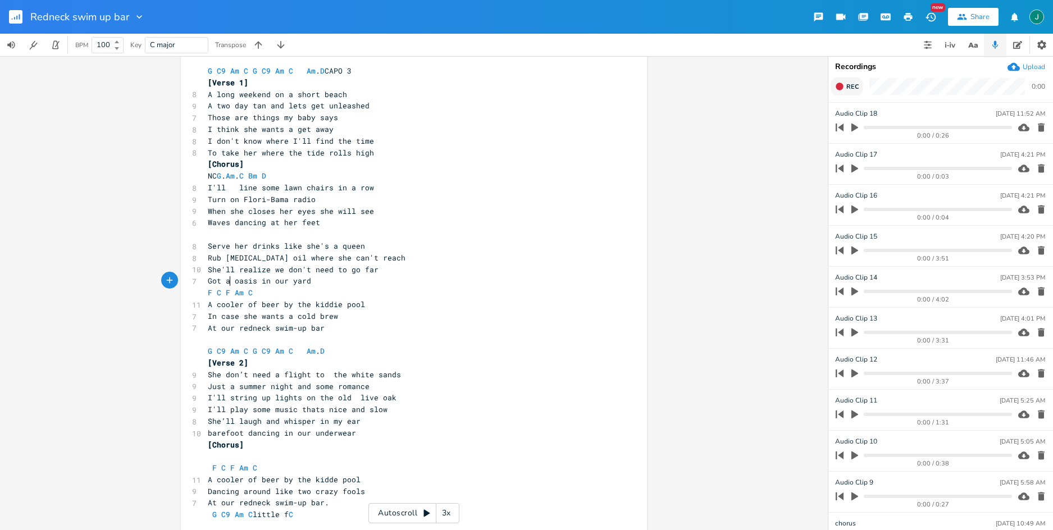
scroll to position [0, 17]
click at [475, 224] on pre "Waves dancing at her feet" at bounding box center [409, 223] width 406 height 12
click at [840, 83] on icon "button" at bounding box center [839, 86] width 9 height 9
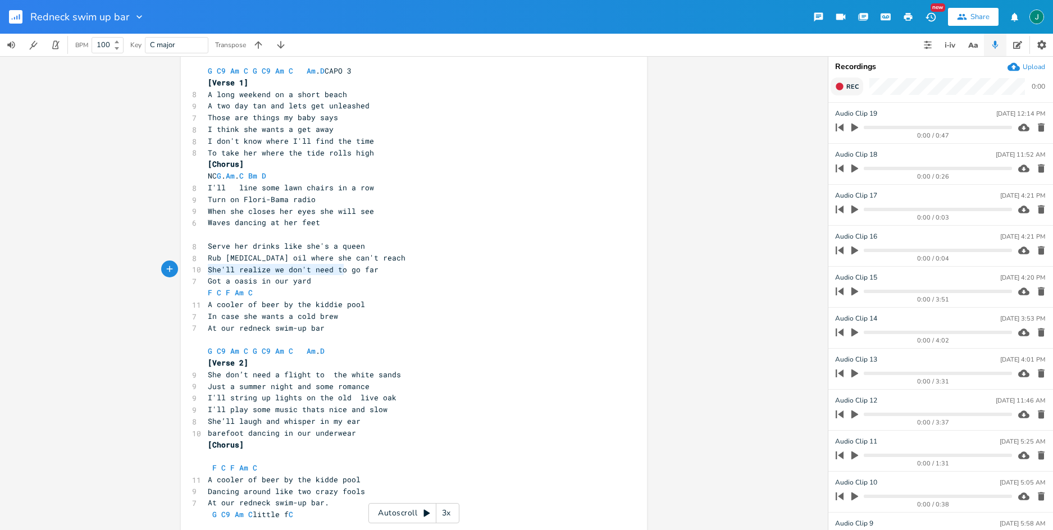
type textarea "She'll realize we don't need to go far"
drag, startPoint x: 206, startPoint y: 271, endPoint x: 374, endPoint y: 274, distance: 167.4
click at [373, 274] on pre "She'll realize we don't need to go far" at bounding box center [409, 270] width 406 height 12
click at [384, 270] on pre "She'll realize we don't need to go far" at bounding box center [409, 270] width 406 height 12
click at [217, 284] on span "Got a oasis in our yard" at bounding box center [259, 281] width 103 height 10
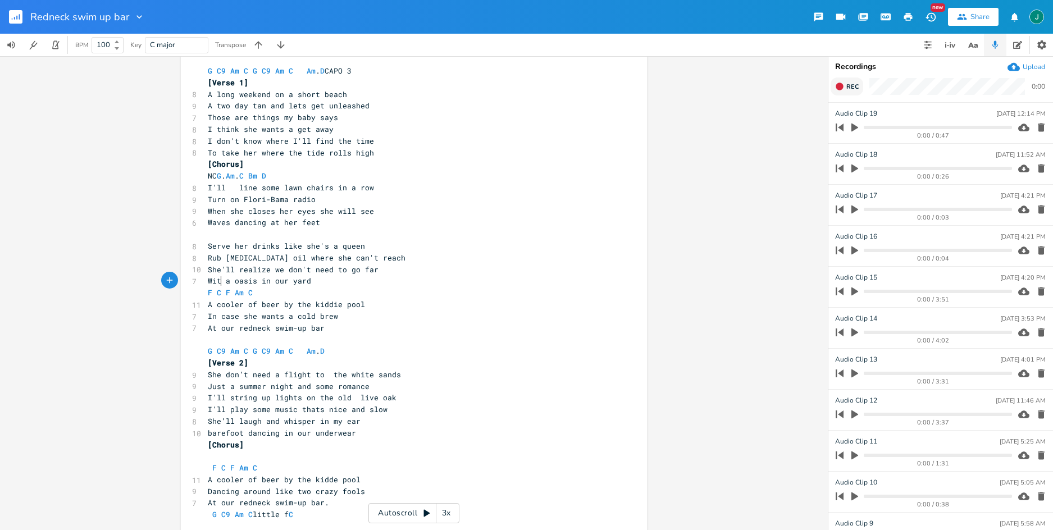
scroll to position [0, 16]
type textarea "With"
click at [843, 86] on icon "button" at bounding box center [839, 86] width 7 height 7
click at [843, 86] on icon "button" at bounding box center [839, 86] width 9 height 9
click at [229, 282] on span "With a oasis in our yard" at bounding box center [262, 281] width 108 height 10
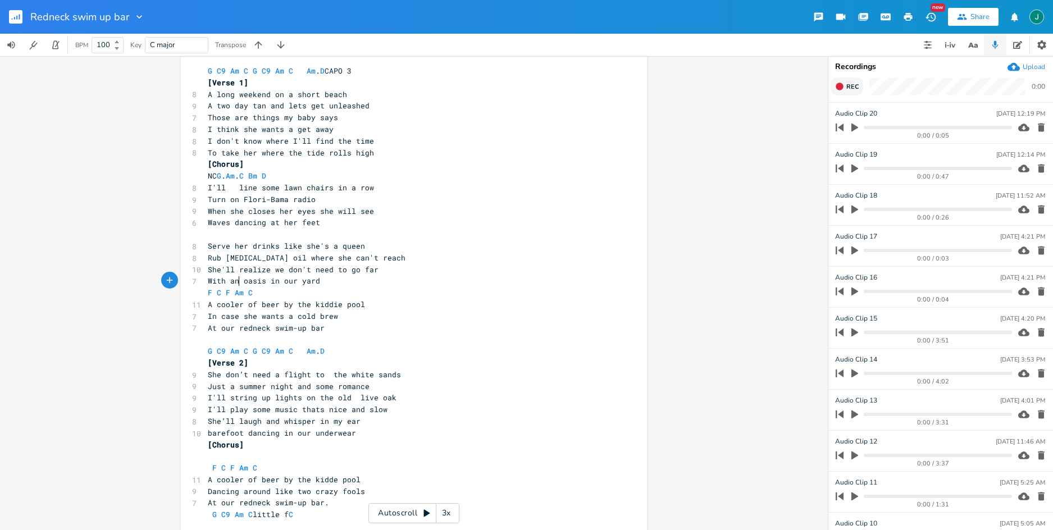
scroll to position [0, 4]
type textarea "n"
click at [842, 86] on icon "button" at bounding box center [839, 86] width 7 height 7
click at [842, 86] on rect "button" at bounding box center [840, 87] width 6 height 6
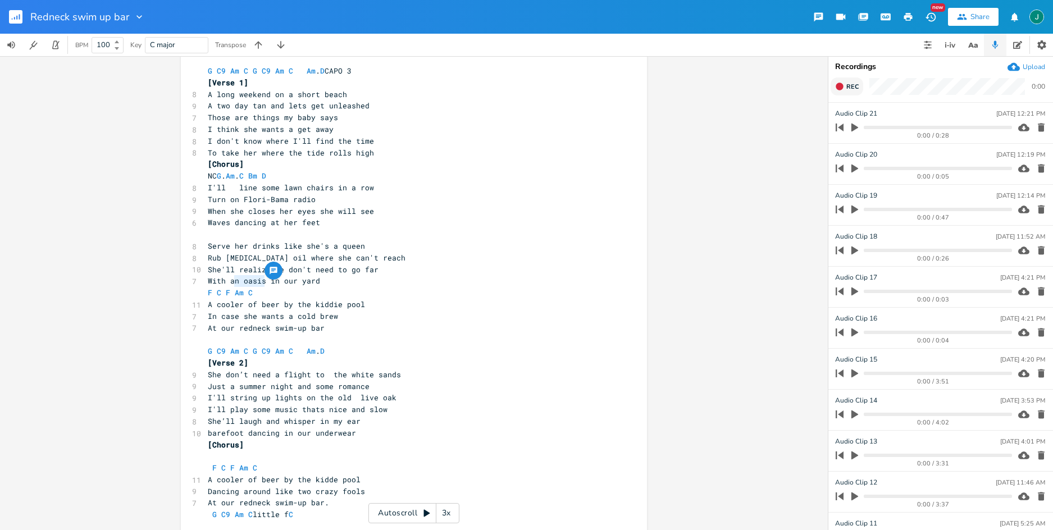
drag, startPoint x: 229, startPoint y: 282, endPoint x: 260, endPoint y: 283, distance: 31.5
click at [260, 283] on span "With an oasis in our yard" at bounding box center [264, 281] width 112 height 10
type textarea "a"
type textarea "haven"
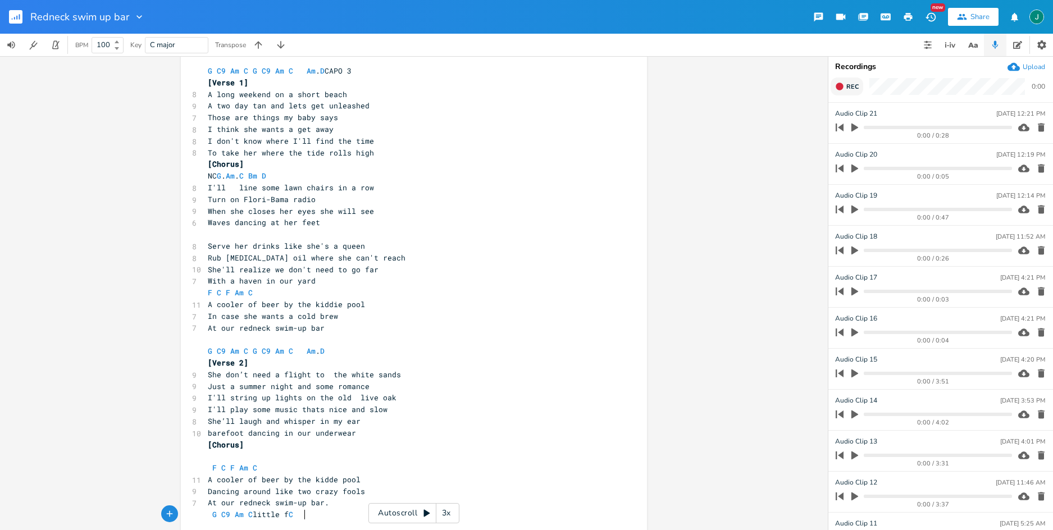
click at [320, 512] on pre "G C9 Am C little f C" at bounding box center [409, 515] width 406 height 12
type textarea "G"
click at [497, 324] on pre "At our redneck swim-up bar" at bounding box center [409, 328] width 406 height 12
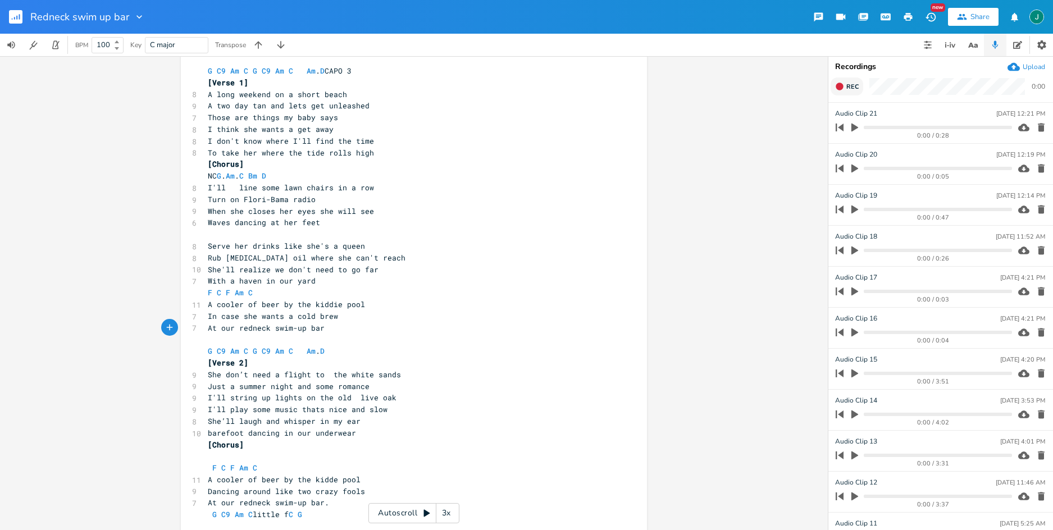
click at [17, 17] on rect "button" at bounding box center [15, 16] width 13 height 13
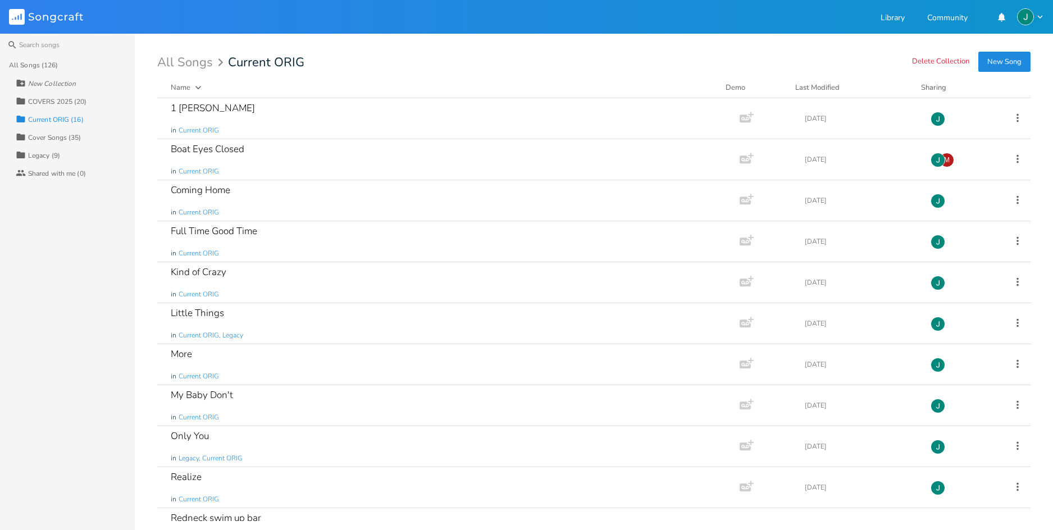
click at [54, 116] on div "Current ORIG (16)" at bounding box center [56, 119] width 56 height 7
click at [818, 84] on div "Last Modified" at bounding box center [817, 88] width 44 height 10
click at [211, 186] on div "TN U Later" at bounding box center [194, 190] width 46 height 10
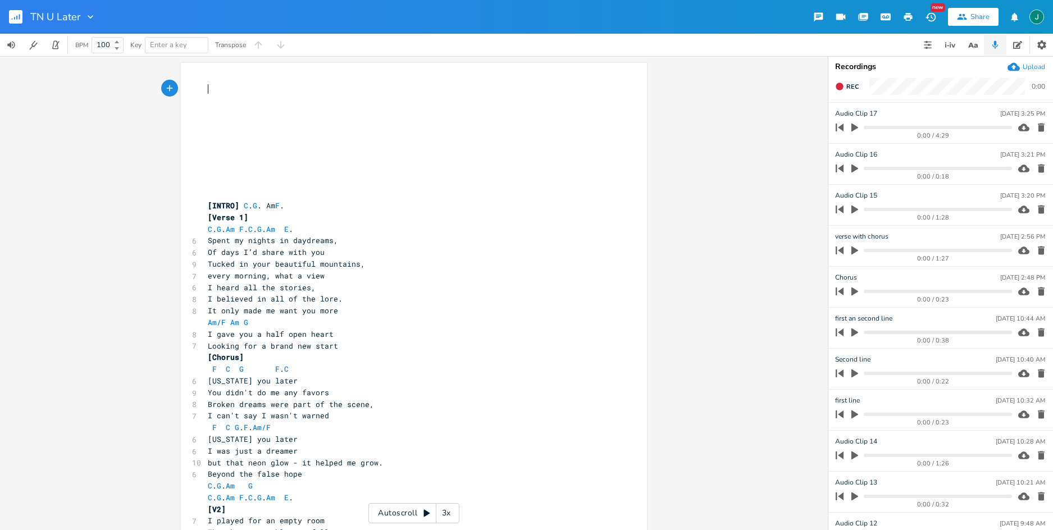
click at [447, 513] on div "3x" at bounding box center [446, 513] width 20 height 20
click at [447, 513] on div "4x" at bounding box center [446, 513] width 20 height 20
click at [447, 513] on div "5x" at bounding box center [446, 513] width 20 height 20
click at [425, 512] on icon at bounding box center [427, 513] width 6 height 7
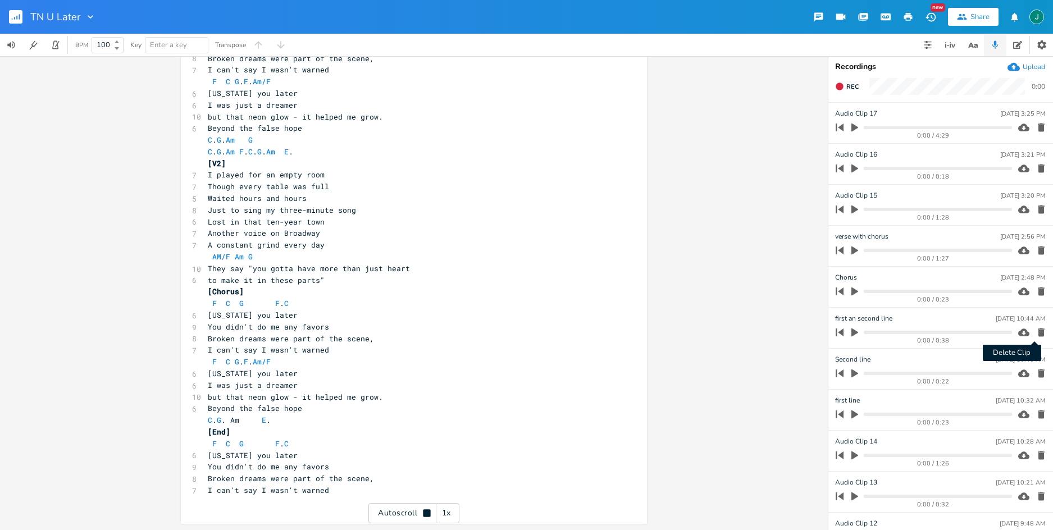
scroll to position [347, 0]
click at [17, 12] on rect "button" at bounding box center [15, 16] width 13 height 13
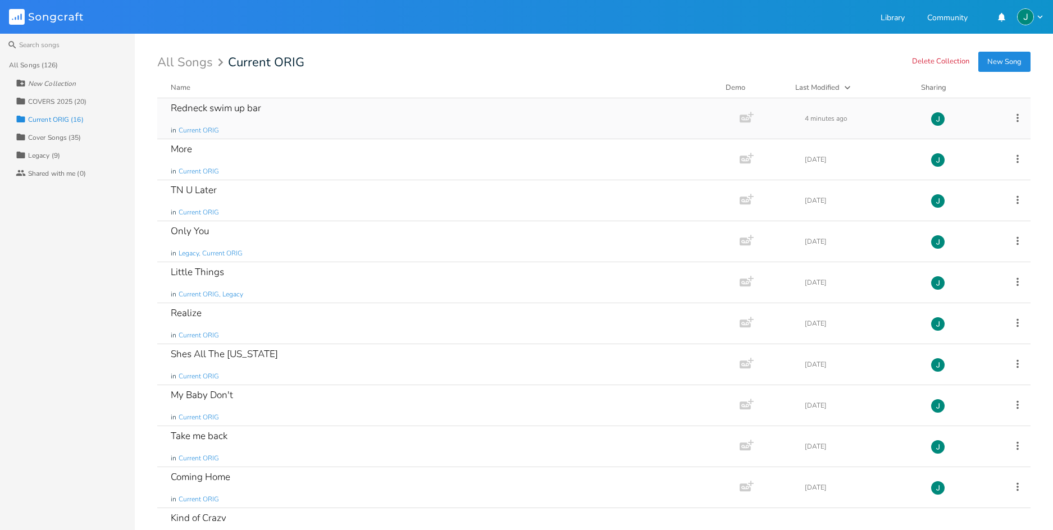
click at [197, 107] on div "Redneck swim up bar" at bounding box center [216, 108] width 90 height 10
